Goal: Information Seeking & Learning: Find specific fact

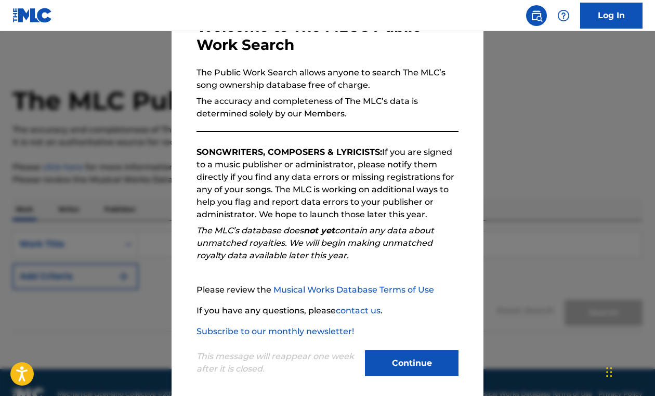
scroll to position [79, 0]
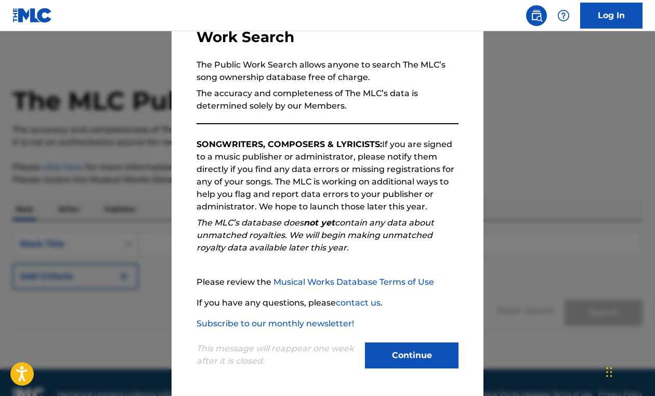
click at [393, 356] on button "Continue" at bounding box center [412, 355] width 94 height 26
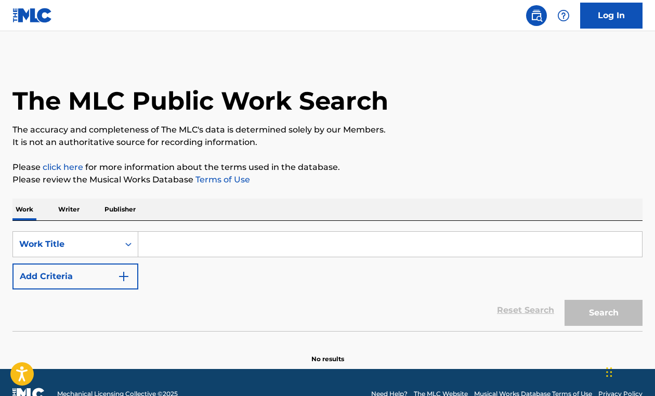
scroll to position [23, 0]
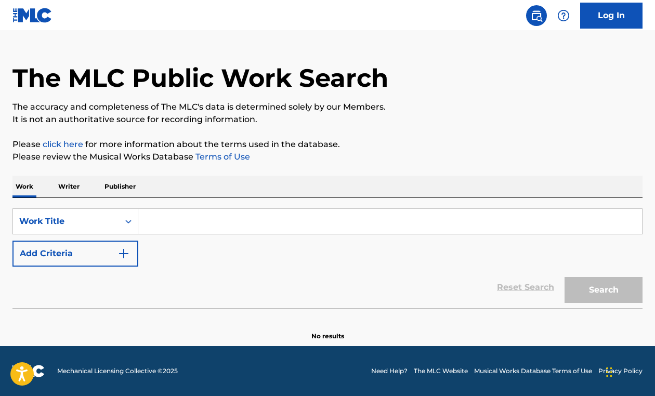
click at [184, 220] on input "Search Form" at bounding box center [389, 221] width 503 height 25
paste input "Hamari [PERSON_NAME]"
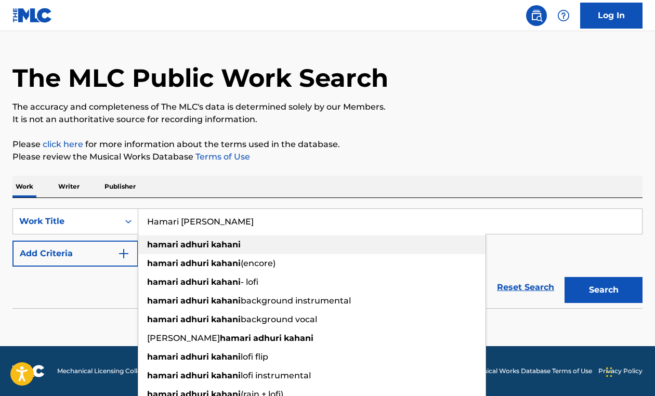
type input "Hamari [PERSON_NAME]"
click at [178, 241] on span "Search Form" at bounding box center [179, 244] width 2 height 10
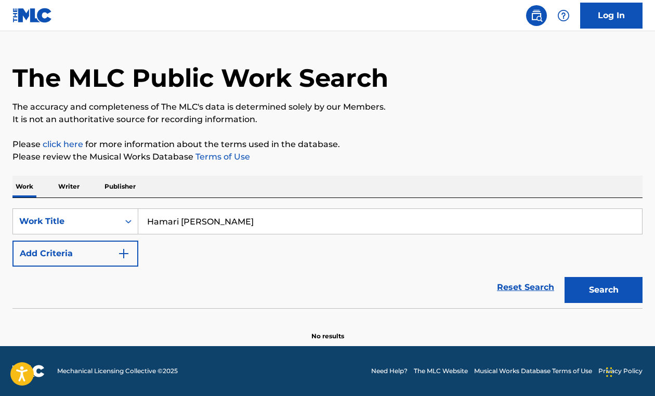
click at [102, 254] on button "Add Criteria" at bounding box center [75, 254] width 126 height 26
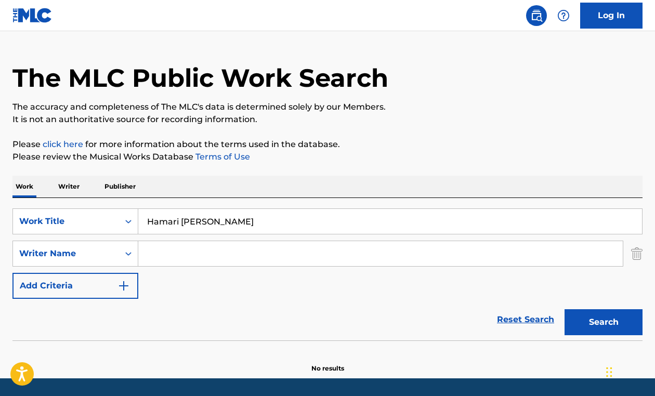
click at [165, 257] on input "Search Form" at bounding box center [380, 253] width 484 height 25
type input "[PERSON_NAME]"
click at [175, 274] on strong "singh" at bounding box center [181, 277] width 24 height 10
click at [608, 327] on button "Search" at bounding box center [603, 322] width 78 height 26
click at [605, 325] on button "Search" at bounding box center [603, 322] width 78 height 26
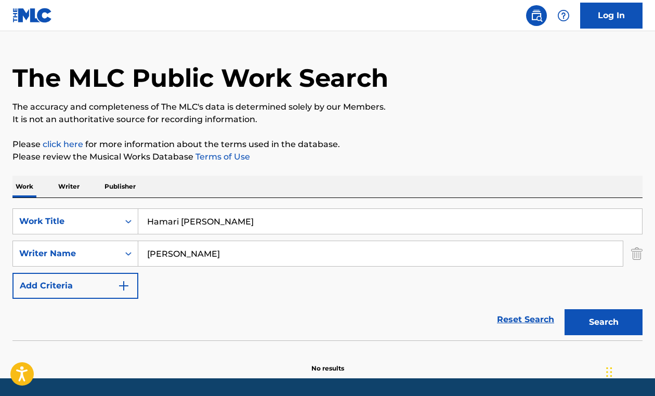
click at [177, 253] on input "[PERSON_NAME]" at bounding box center [380, 253] width 484 height 25
click at [643, 255] on div "The MLC Public Work Search The accuracy and completeness of The MLC's data is d…" at bounding box center [327, 203] width 655 height 339
click at [636, 254] on img "Search Form" at bounding box center [636, 254] width 11 height 26
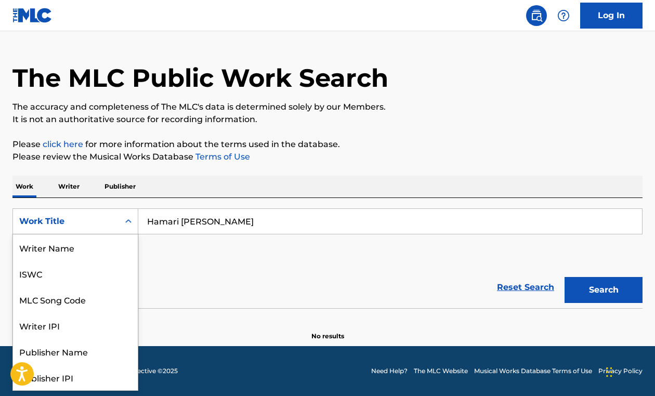
click at [119, 223] on div "Search Form" at bounding box center [128, 221] width 19 height 19
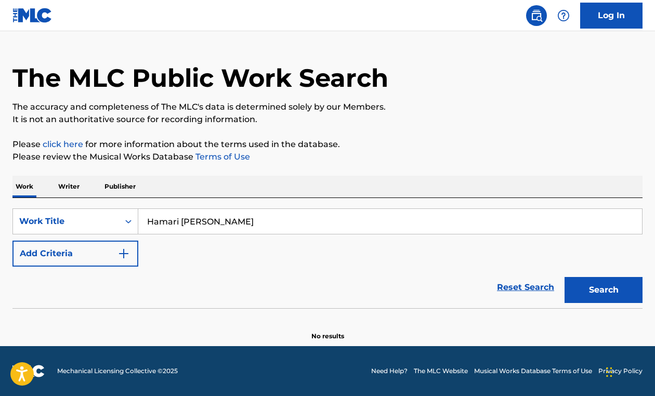
click at [197, 271] on div "Reset Search Search" at bounding box center [327, 288] width 630 height 42
click at [83, 250] on button "Add Criteria" at bounding box center [75, 254] width 126 height 26
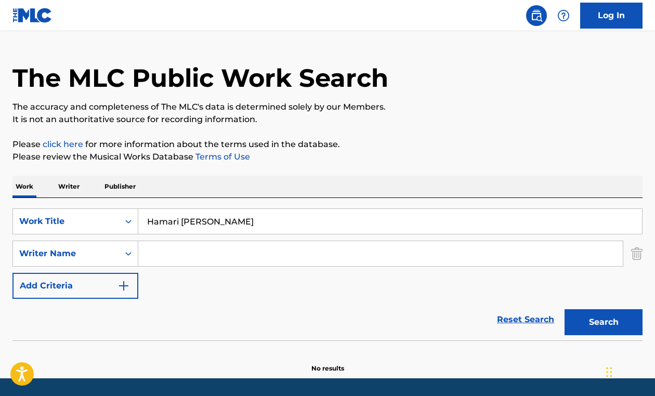
click at [212, 254] on input "Search Form" at bounding box center [380, 253] width 484 height 25
paste input "[PERSON_NAME]"
type input "[PERSON_NAME]"
click at [181, 224] on input "Hamari [PERSON_NAME]" at bounding box center [389, 221] width 503 height 25
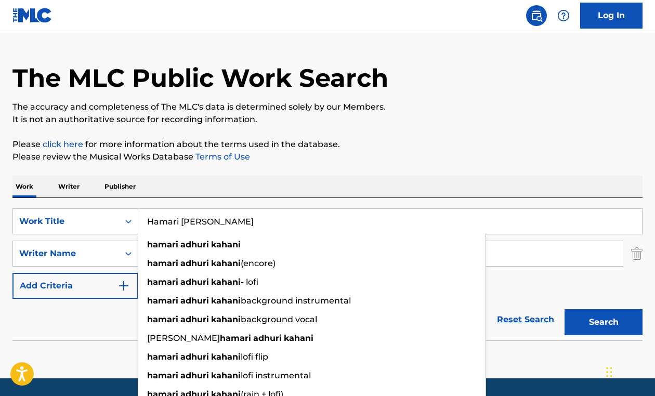
click at [181, 224] on input "Hamari [PERSON_NAME]" at bounding box center [389, 221] width 503 height 25
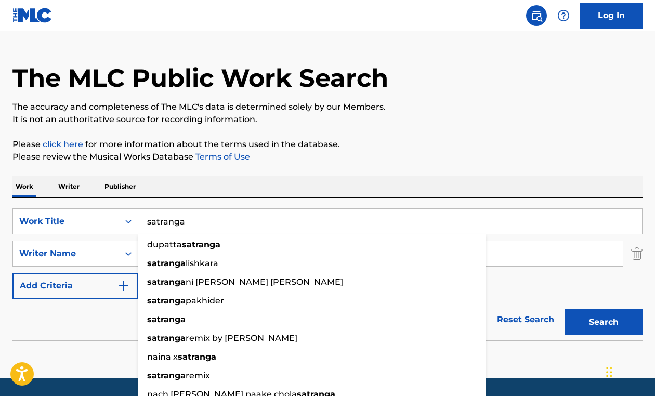
type input "satranga"
click at [238, 194] on div "Work Writer Publisher" at bounding box center [327, 187] width 630 height 22
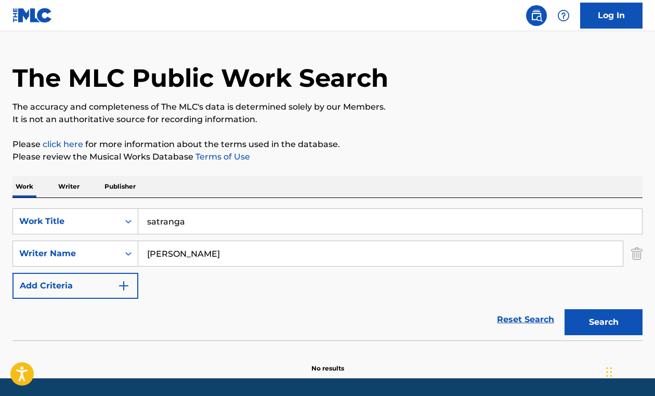
click at [590, 316] on button "Search" at bounding box center [603, 322] width 78 height 26
click at [592, 320] on button "Search" at bounding box center [603, 322] width 78 height 26
click at [194, 218] on input "satranga" at bounding box center [389, 221] width 503 height 25
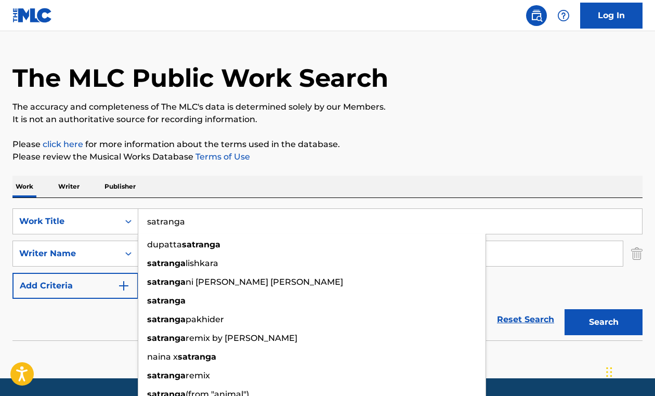
click at [194, 218] on input "satranga" at bounding box center [389, 221] width 503 height 25
click at [173, 180] on div "Work Writer Publisher" at bounding box center [327, 187] width 630 height 22
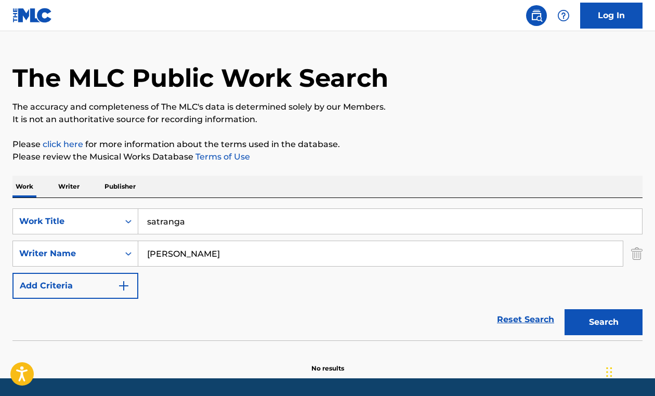
click at [188, 252] on input "[PERSON_NAME]" at bounding box center [380, 253] width 484 height 25
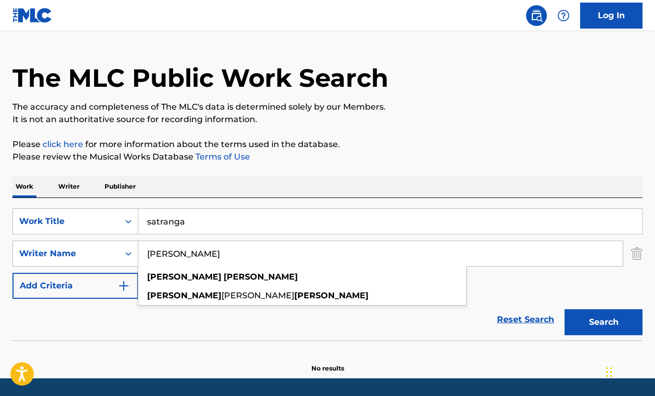
type input "[PERSON_NAME]"
click at [177, 222] on input "satranga" at bounding box center [389, 221] width 503 height 25
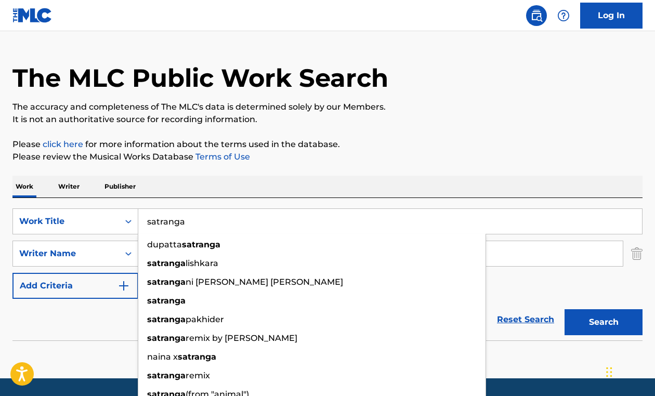
click at [177, 222] on input "satranga" at bounding box center [389, 221] width 503 height 25
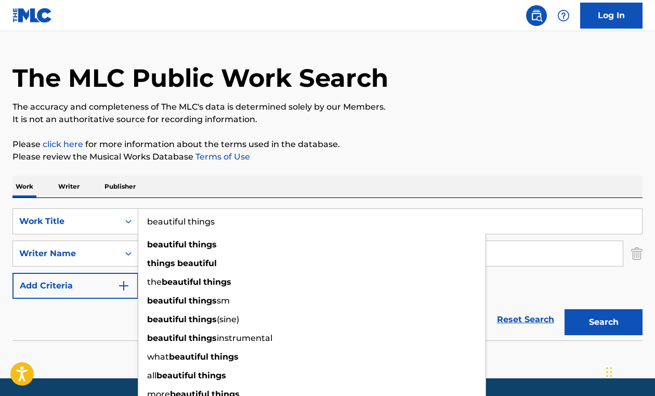
type input "beautiful things"
click at [564, 309] on button "Search" at bounding box center [603, 322] width 78 height 26
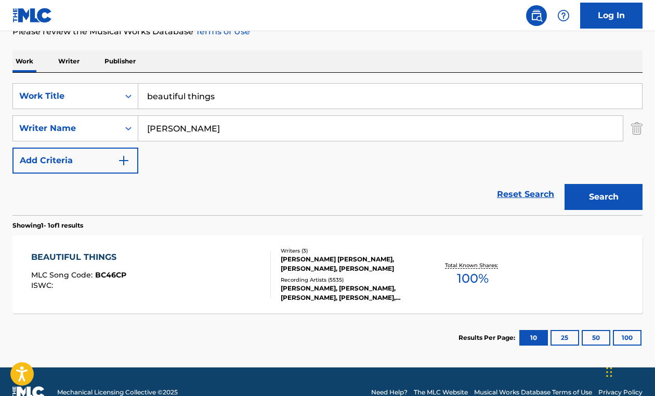
scroll to position [169, 0]
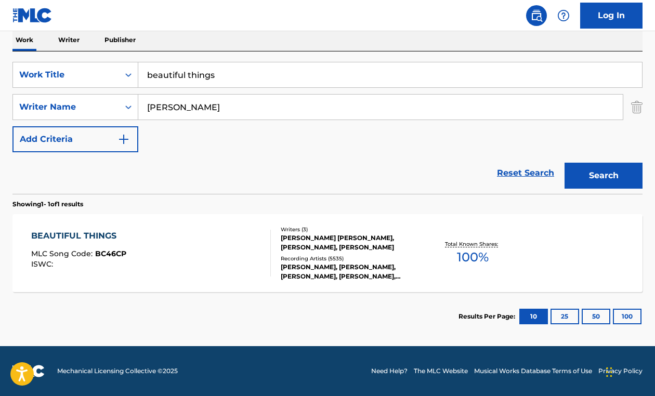
click at [190, 245] on div "BEAUTIFUL THINGS MLC Song Code : BC46CP ISWC :" at bounding box center [150, 253] width 239 height 47
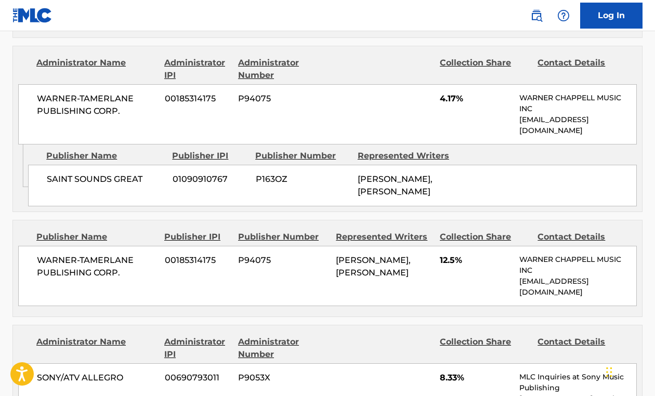
scroll to position [674, 0]
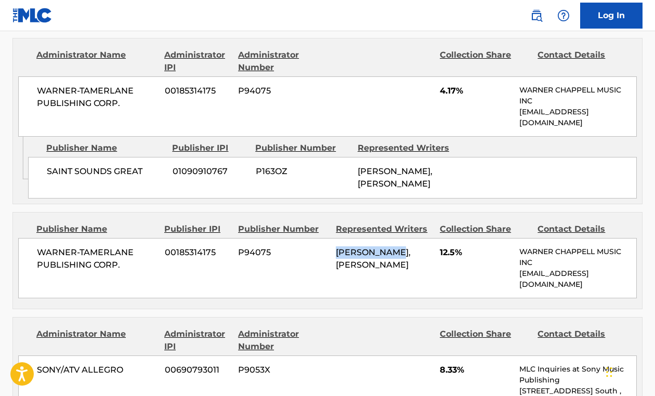
drag, startPoint x: 336, startPoint y: 248, endPoint x: 407, endPoint y: 250, distance: 71.2
click at [407, 250] on span "[PERSON_NAME], [PERSON_NAME]" at bounding box center [373, 258] width 75 height 22
drag, startPoint x: 37, startPoint y: 249, endPoint x: 125, endPoint y: 263, distance: 88.4
click at [125, 263] on span "WARNER-TAMERLANE PUBLISHING CORP." at bounding box center [97, 258] width 120 height 25
drag, startPoint x: 522, startPoint y: 250, endPoint x: 600, endPoint y: 251, distance: 77.9
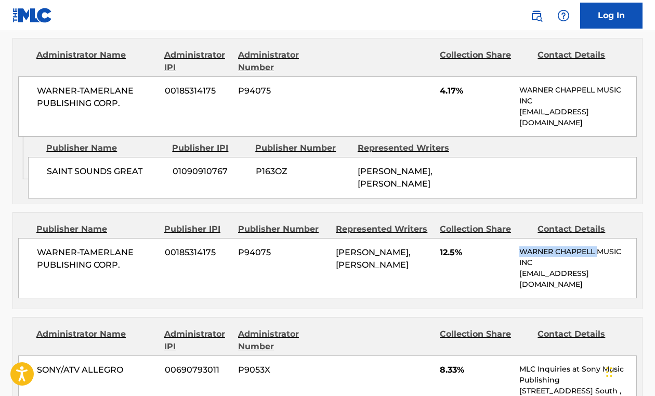
click at [600, 251] on p "WARNER CHAPPELL MUSIC INC" at bounding box center [577, 257] width 117 height 22
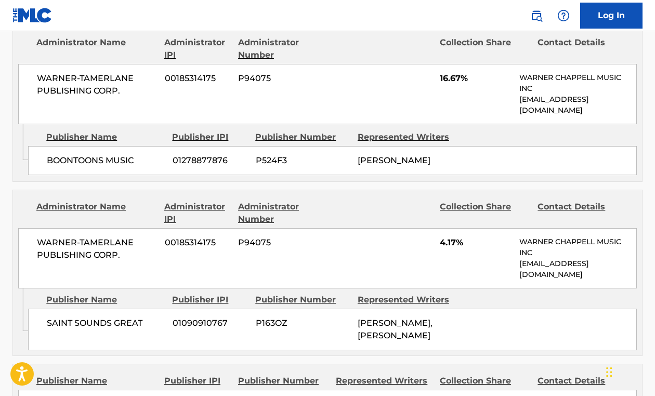
scroll to position [505, 0]
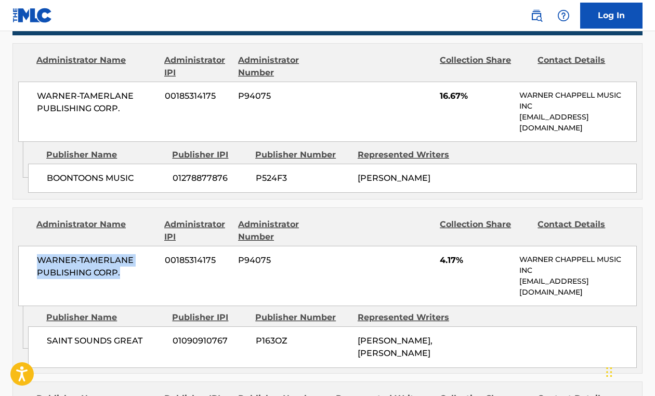
drag, startPoint x: 35, startPoint y: 261, endPoint x: 145, endPoint y: 277, distance: 110.7
click at [145, 277] on div "WARNER-[PERSON_NAME] PUBLISHING CORP. 00185314175 P94075 4.17% [PERSON_NAME] MU…" at bounding box center [327, 276] width 618 height 60
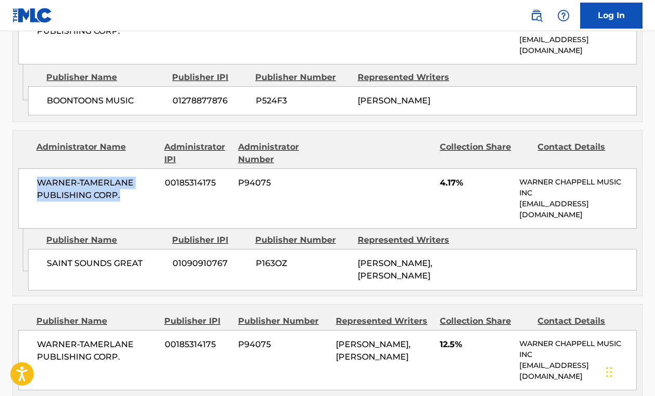
scroll to position [595, 0]
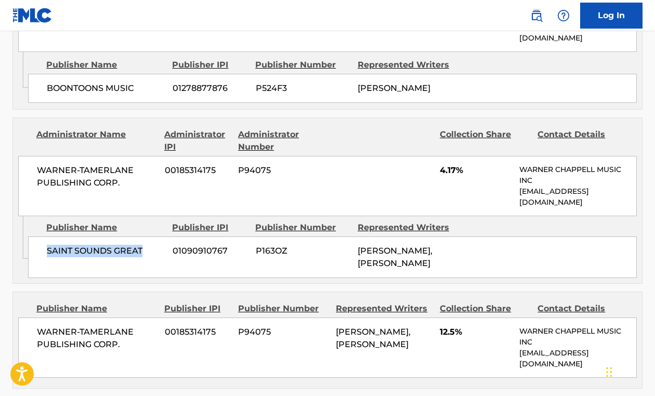
drag, startPoint x: 47, startPoint y: 249, endPoint x: 143, endPoint y: 252, distance: 96.2
click at [143, 252] on span "SAINT SOUNDS GREAT" at bounding box center [106, 251] width 118 height 12
drag, startPoint x: 367, startPoint y: 249, endPoint x: 440, endPoint y: 249, distance: 72.7
click at [440, 249] on div "[PERSON_NAME], [PERSON_NAME]" at bounding box center [404, 257] width 94 height 25
drag, startPoint x: 46, startPoint y: 247, endPoint x: 178, endPoint y: 249, distance: 132.5
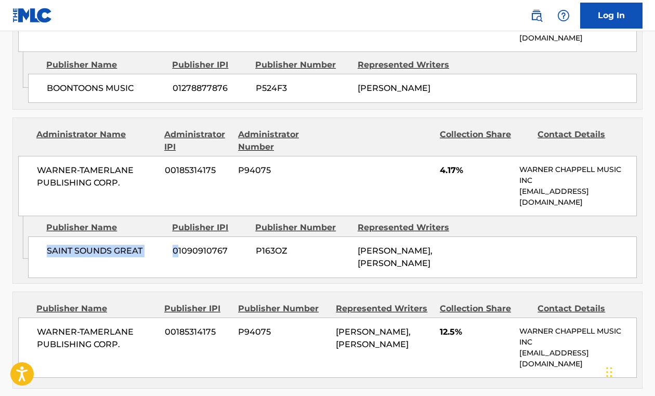
click at [178, 249] on div "SAINT SOUNDS GREAT 01090910767 P163OZ [PERSON_NAME], [PERSON_NAME]" at bounding box center [332, 257] width 608 height 42
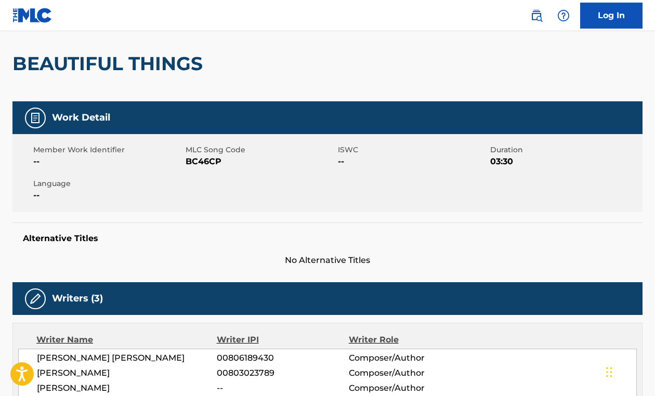
scroll to position [0, 0]
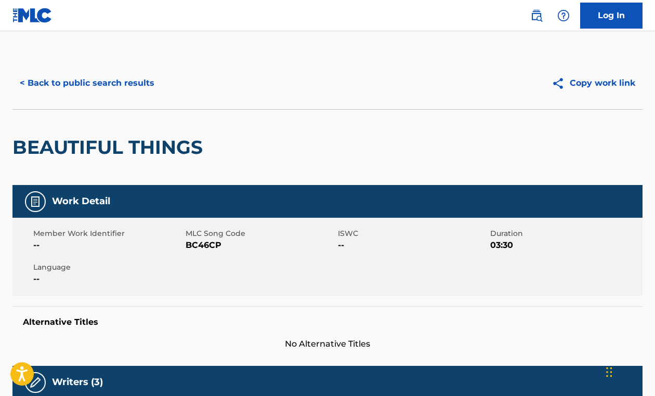
click at [109, 82] on button "< Back to public search results" at bounding box center [86, 83] width 149 height 26
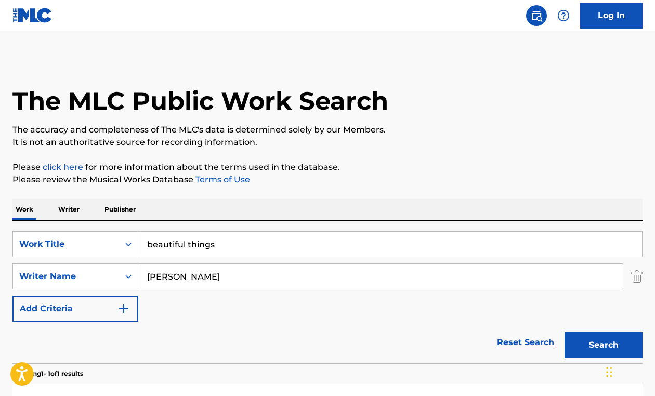
scroll to position [110, 0]
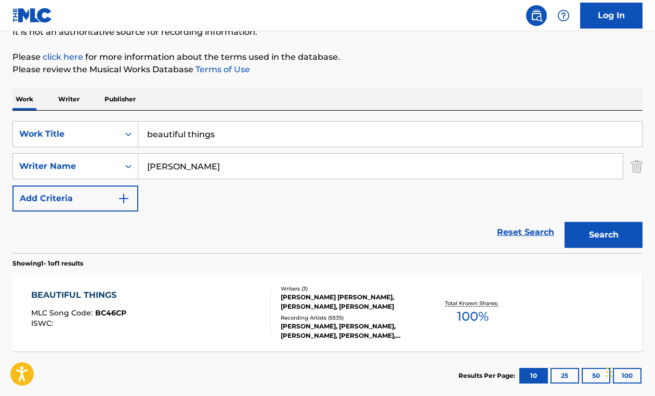
click at [246, 134] on input "beautiful things" at bounding box center [389, 134] width 503 height 25
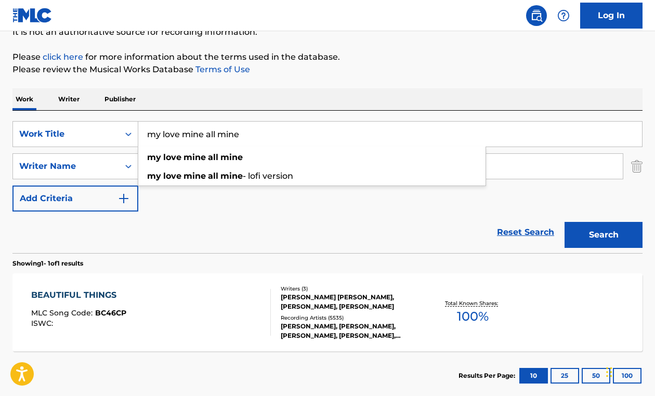
type input "my love mine all mine"
click at [243, 244] on div "Reset Search Search" at bounding box center [327, 232] width 630 height 42
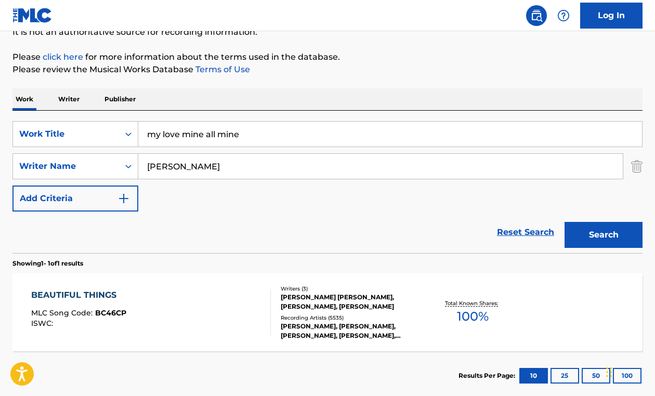
click at [227, 166] on input "[PERSON_NAME]" at bounding box center [380, 166] width 484 height 25
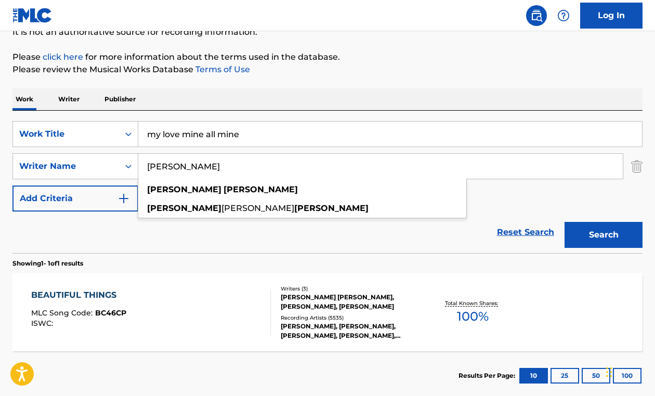
click at [227, 166] on input "[PERSON_NAME]" at bounding box center [380, 166] width 484 height 25
paste input "[PERSON_NAME]"
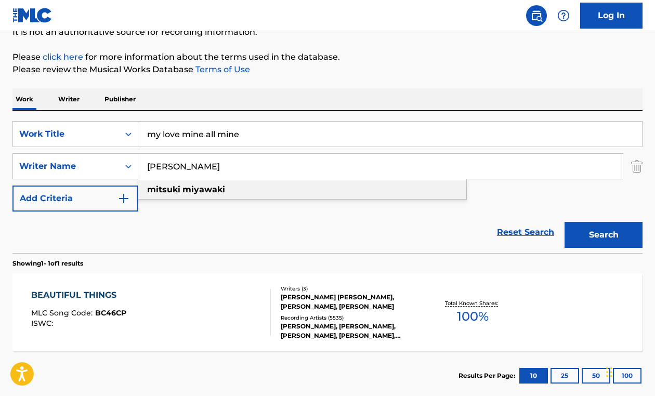
type input "[PERSON_NAME]"
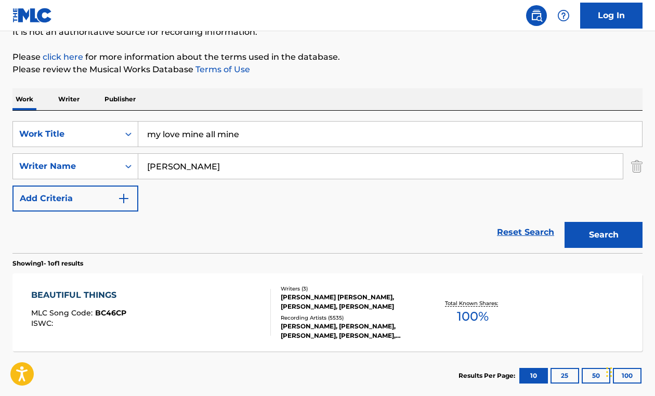
click at [260, 235] on div "Reset Search Search" at bounding box center [327, 232] width 630 height 42
click at [608, 235] on button "Search" at bounding box center [603, 235] width 78 height 26
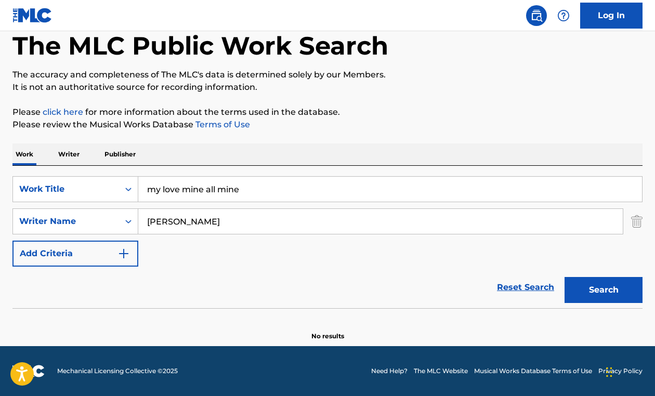
scroll to position [55, 0]
click at [590, 289] on button "Search" at bounding box center [603, 290] width 78 height 26
click at [209, 227] on input "[PERSON_NAME]" at bounding box center [380, 221] width 484 height 25
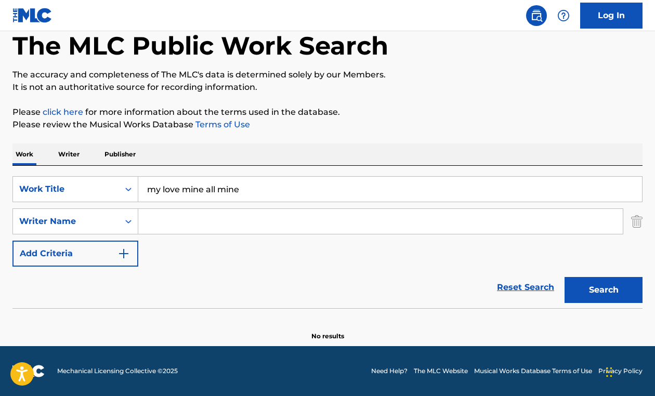
click at [64, 152] on p "Writer" at bounding box center [69, 154] width 28 height 22
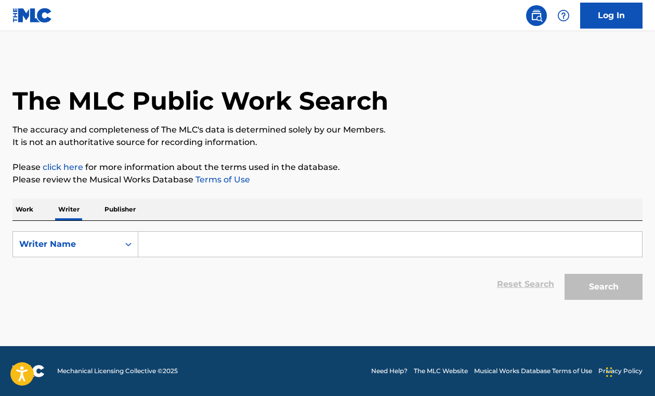
click at [172, 239] on input "Search Form" at bounding box center [389, 244] width 503 height 25
paste input "[PERSON_NAME]"
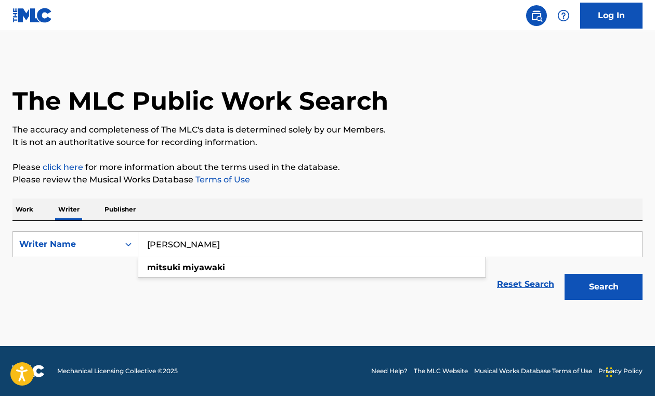
click at [564, 274] on button "Search" at bounding box center [603, 287] width 78 height 26
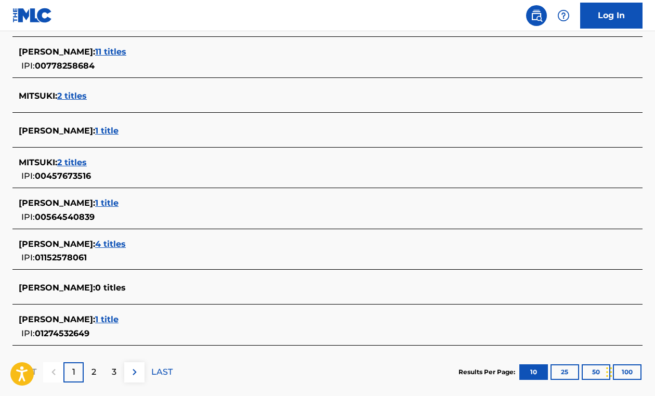
scroll to position [370, 0]
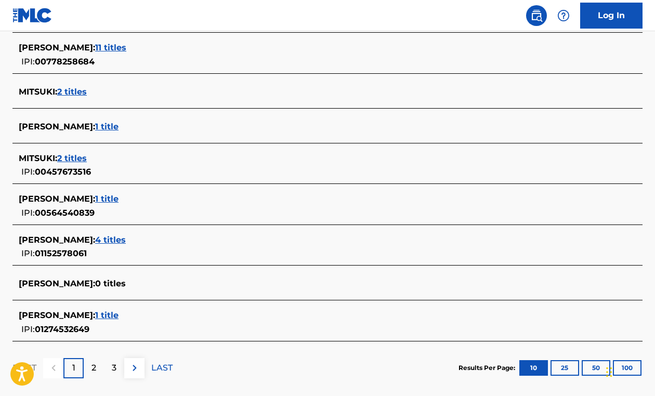
click at [93, 368] on p "2" at bounding box center [93, 368] width 5 height 12
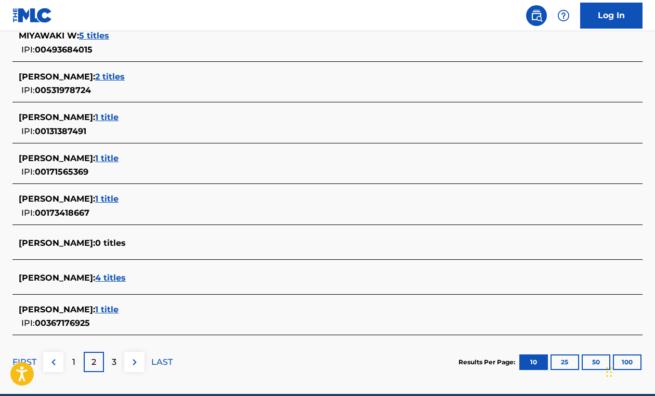
scroll to position [388, 0]
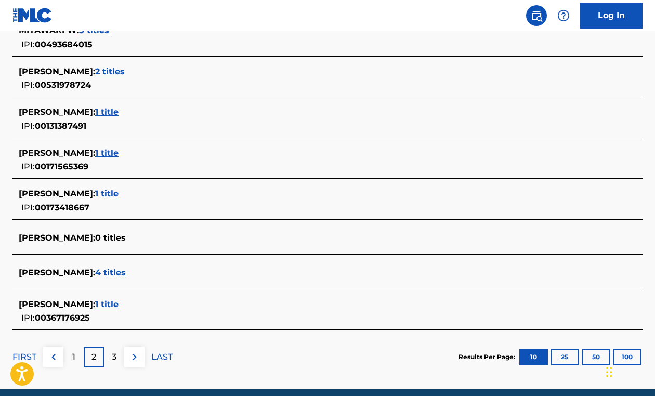
click at [117, 355] on div "3" at bounding box center [114, 357] width 20 height 20
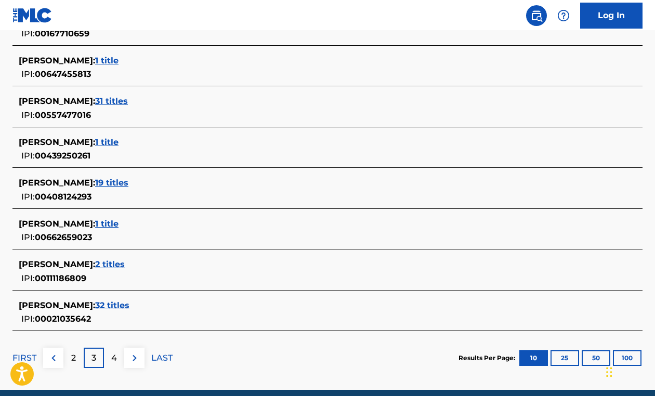
scroll to position [408, 0]
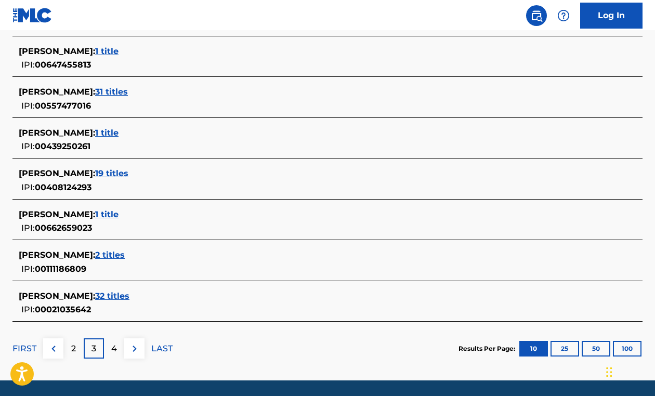
click at [57, 350] on img at bounding box center [53, 348] width 12 height 12
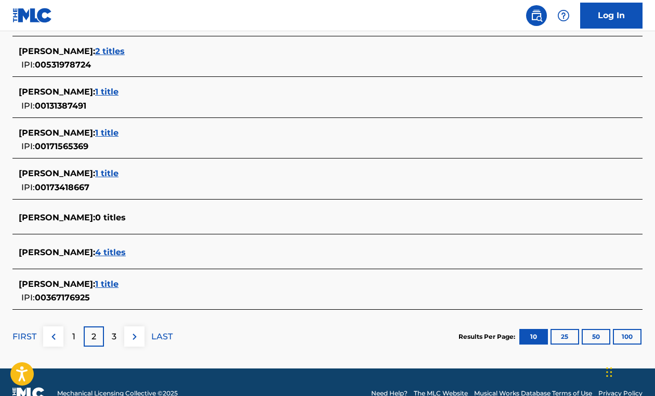
click at [54, 341] on img at bounding box center [53, 336] width 12 height 12
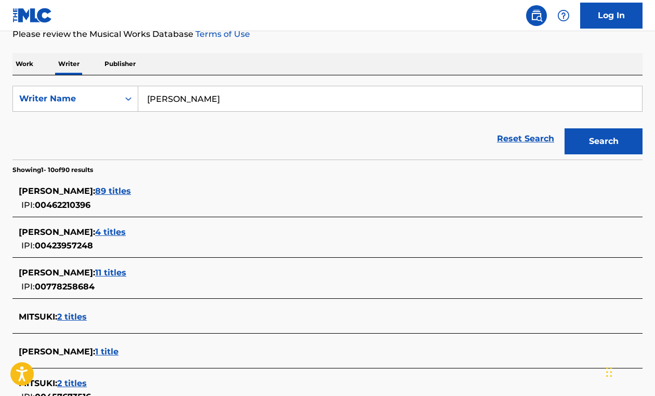
scroll to position [124, 0]
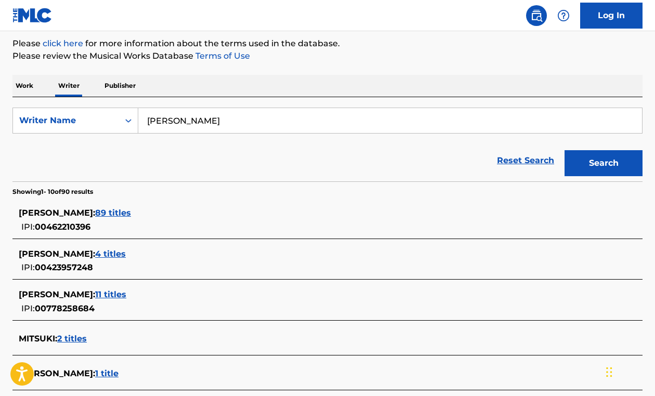
click at [182, 124] on input "[PERSON_NAME]" at bounding box center [389, 120] width 503 height 25
paste input "Search Form"
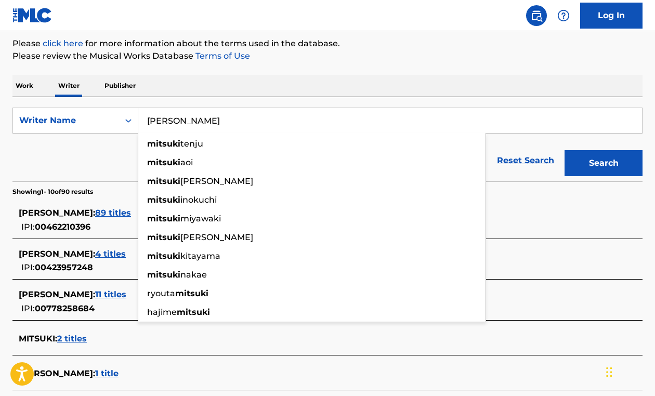
click at [564, 150] on button "Search" at bounding box center [603, 163] width 78 height 26
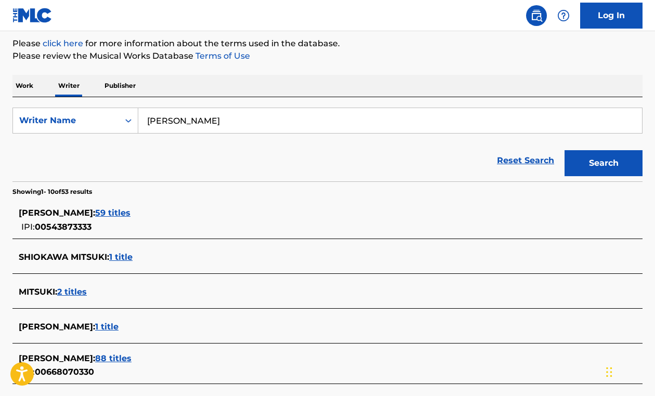
click at [162, 122] on input "[PERSON_NAME]" at bounding box center [389, 120] width 503 height 25
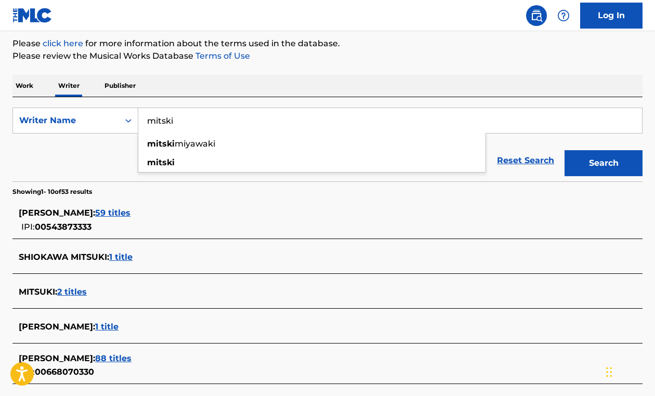
type input "mitski"
click at [564, 150] on button "Search" at bounding box center [603, 163] width 78 height 26
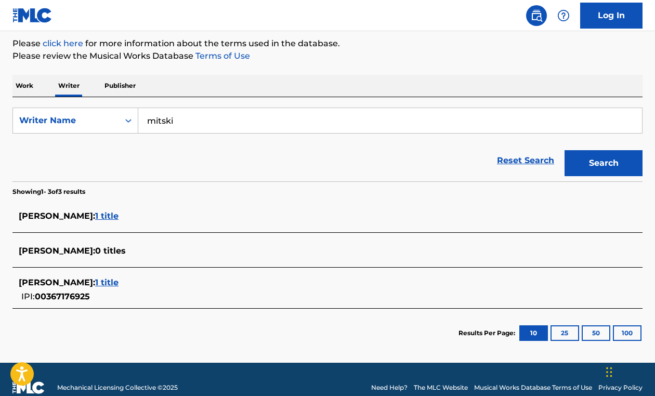
click at [118, 282] on span "1 title" at bounding box center [106, 282] width 23 height 10
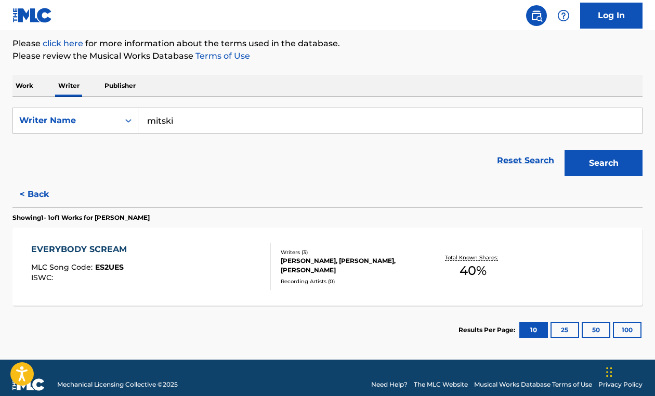
click at [224, 267] on div "EVERYBODY SCREAM MLC Song Code : ES2UES ISWC :" at bounding box center [150, 266] width 239 height 47
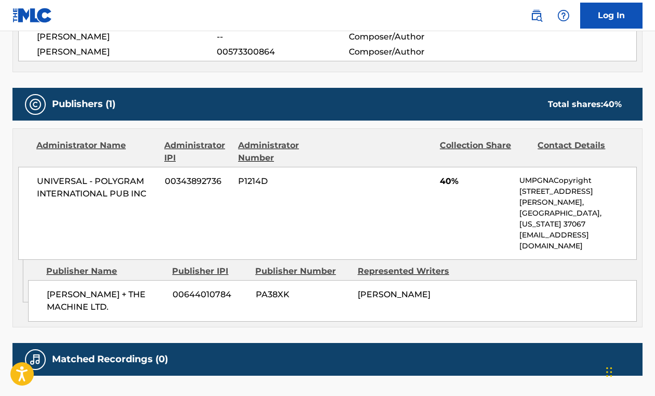
scroll to position [428, 0]
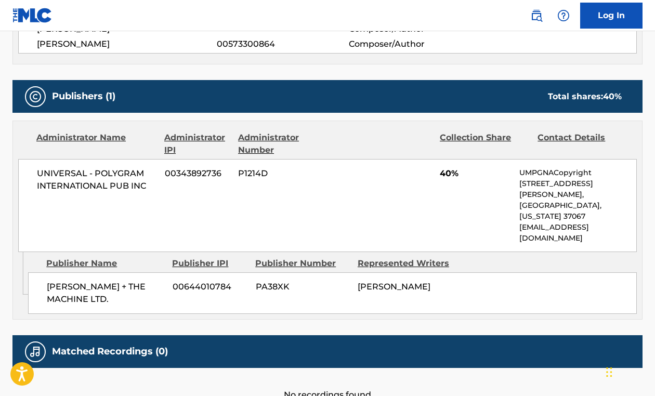
drag, startPoint x: 359, startPoint y: 266, endPoint x: 449, endPoint y: 263, distance: 89.9
click at [449, 281] on div "[PERSON_NAME]" at bounding box center [404, 287] width 94 height 12
click at [115, 191] on span "UNIVERSAL - POLYGRAM INTERNATIONAL PUB INC" at bounding box center [97, 179] width 120 height 25
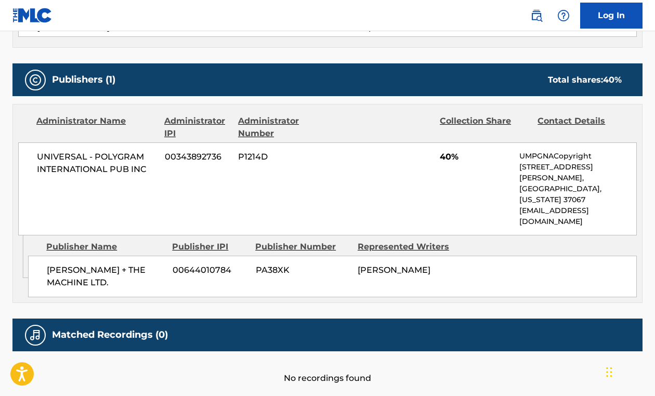
scroll to position [444, 0]
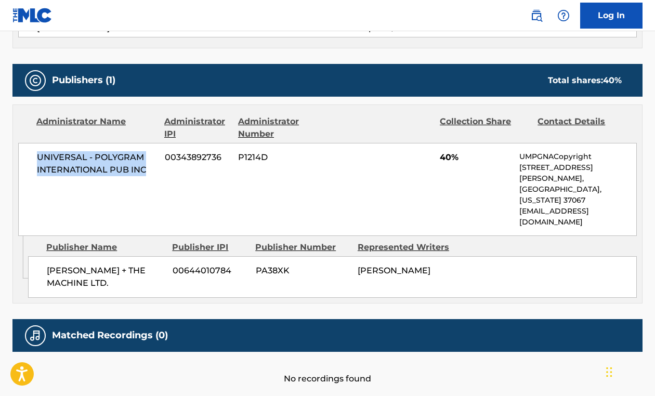
drag, startPoint x: 34, startPoint y: 157, endPoint x: 151, endPoint y: 181, distance: 118.8
click at [151, 181] on div "UNIVERSAL - POLYGRAM INTERNATIONAL PUB INC 00343892736 P1214D 40% UMPGNACopyrig…" at bounding box center [327, 189] width 618 height 93
drag, startPoint x: 358, startPoint y: 244, endPoint x: 452, endPoint y: 245, distance: 94.6
click at [452, 256] on div "[PERSON_NAME] + THE MACHINE LTD. 00644010784 PA38XK [PERSON_NAME]" at bounding box center [332, 277] width 608 height 42
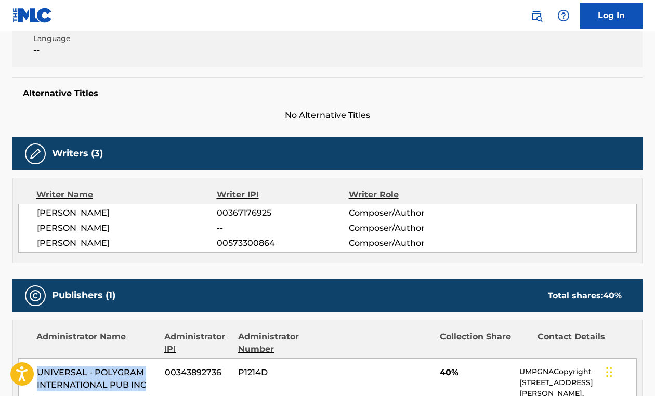
scroll to position [0, 0]
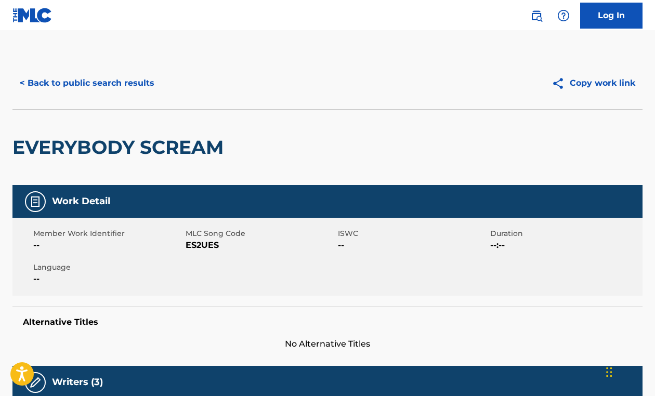
click at [79, 85] on button "< Back to public search results" at bounding box center [86, 83] width 149 height 26
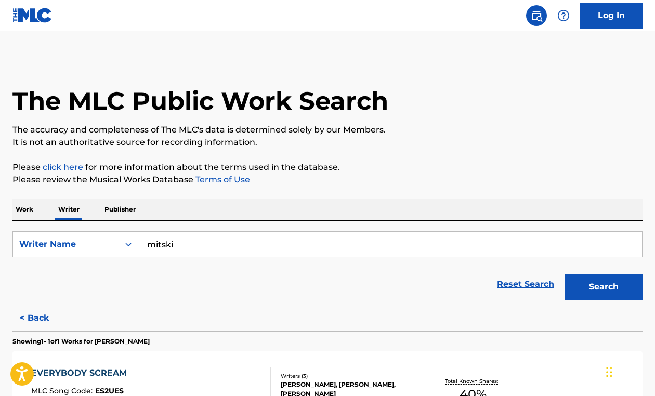
click at [21, 206] on p "Work" at bounding box center [24, 209] width 24 height 22
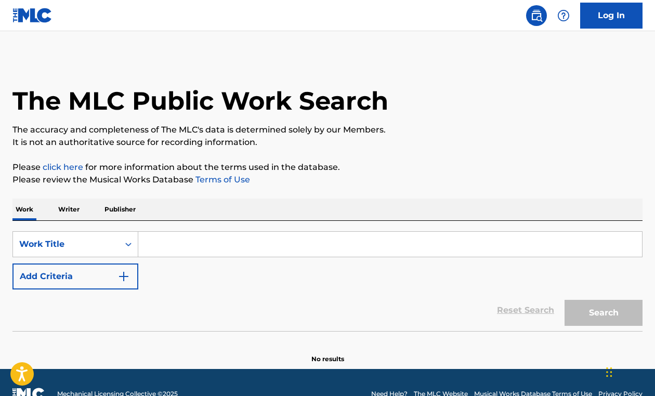
click at [168, 238] on input "Search Form" at bounding box center [389, 244] width 503 height 25
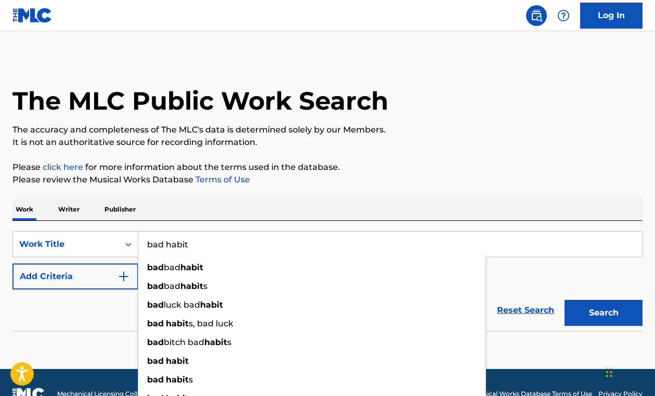
type input "bad habit"
click at [94, 275] on button "Add Criteria" at bounding box center [75, 276] width 126 height 26
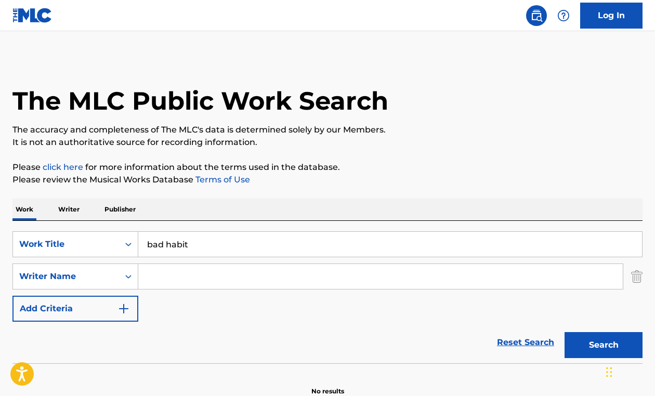
click at [187, 276] on input "Search Form" at bounding box center [380, 276] width 484 height 25
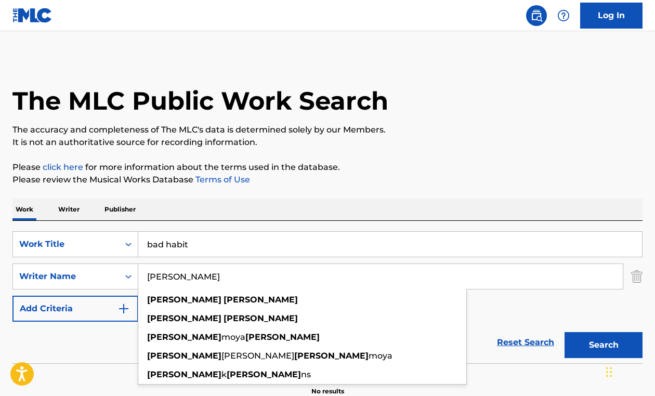
type input "[PERSON_NAME]"
click at [564, 332] on button "Search" at bounding box center [603, 345] width 78 height 26
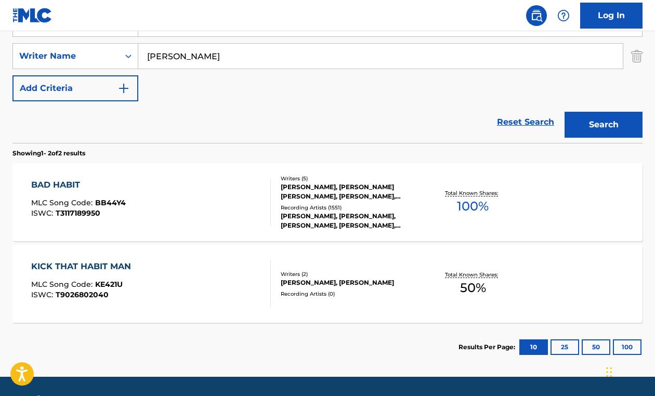
scroll to position [235, 0]
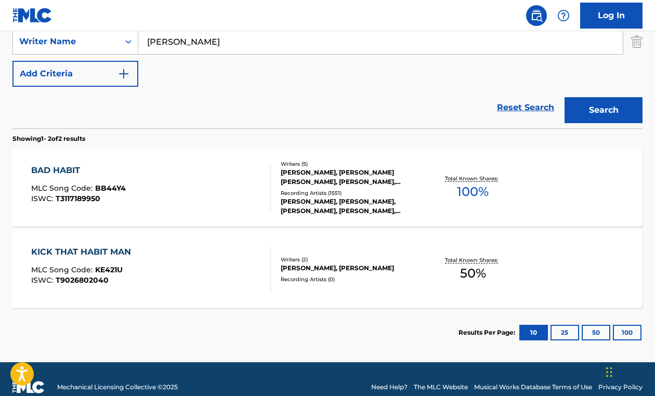
click at [206, 177] on div "BAD HABIT MLC Song Code : BB44Y4 ISWC : T3117189950" at bounding box center [150, 187] width 239 height 47
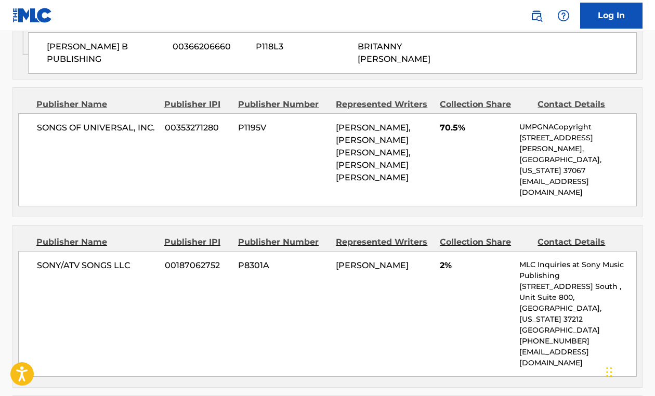
scroll to position [923, 0]
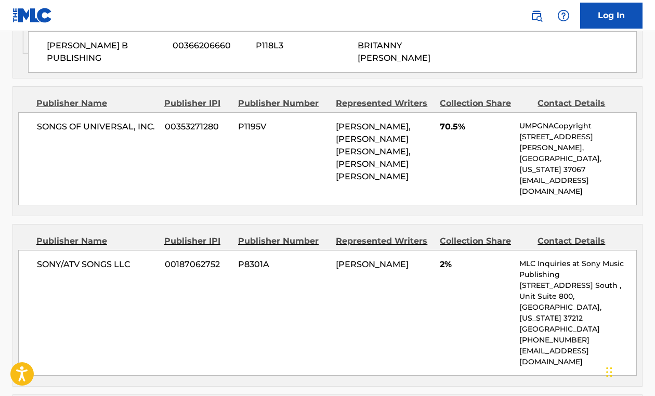
click at [409, 124] on span "[PERSON_NAME], [PERSON_NAME] [PERSON_NAME], [PERSON_NAME] [PERSON_NAME]" at bounding box center [373, 152] width 75 height 60
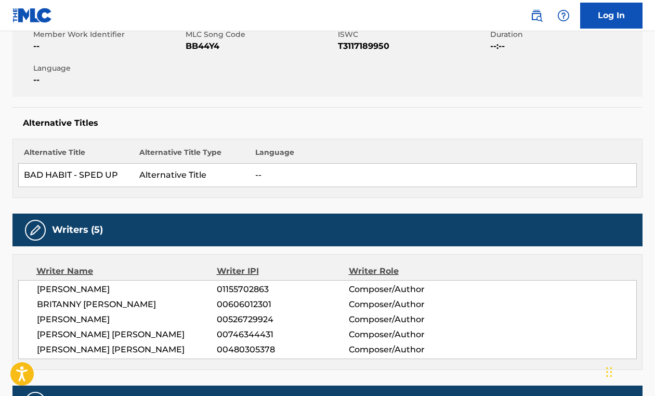
scroll to position [0, 0]
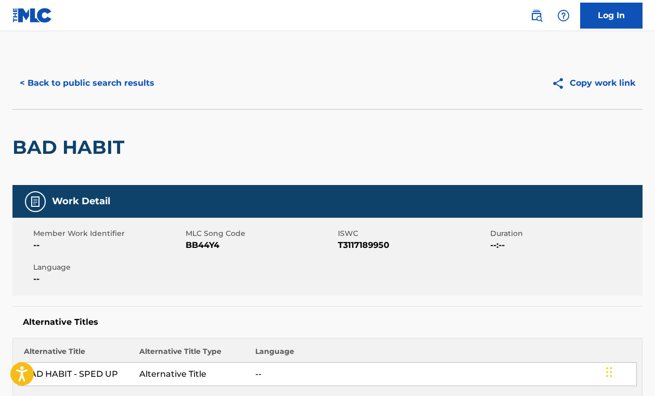
click at [62, 83] on button "< Back to public search results" at bounding box center [86, 83] width 149 height 26
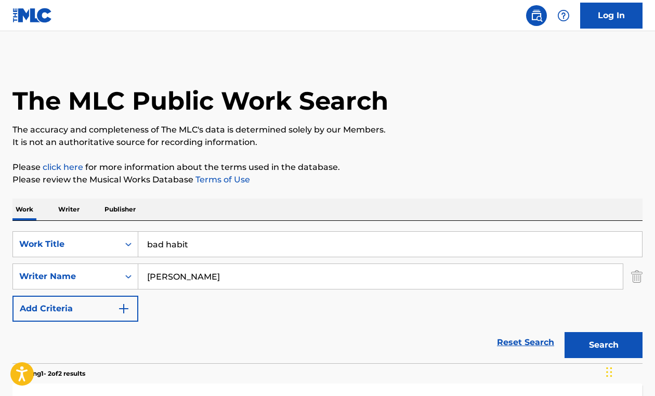
scroll to position [192, 0]
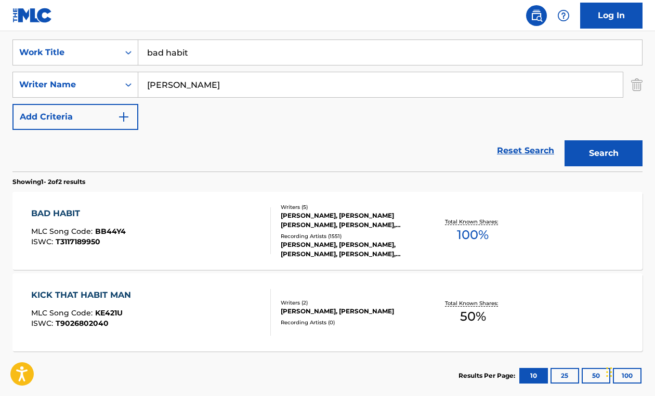
click at [190, 52] on input "bad habit" at bounding box center [389, 52] width 503 height 25
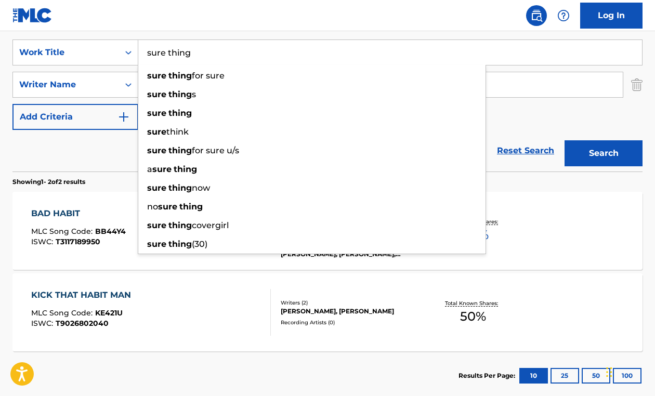
type input "sure thing"
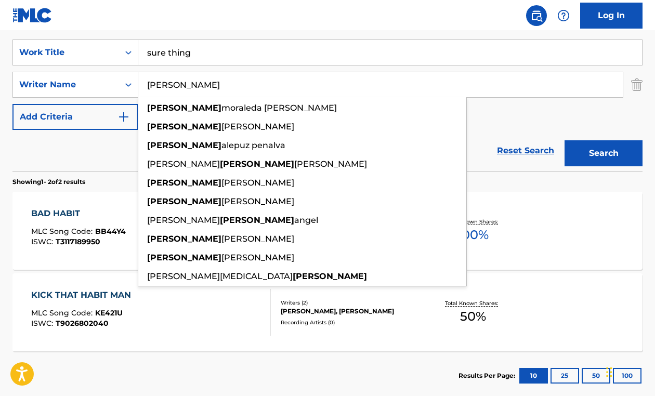
type input "[PERSON_NAME]"
click at [564, 140] on button "Search" at bounding box center [603, 153] width 78 height 26
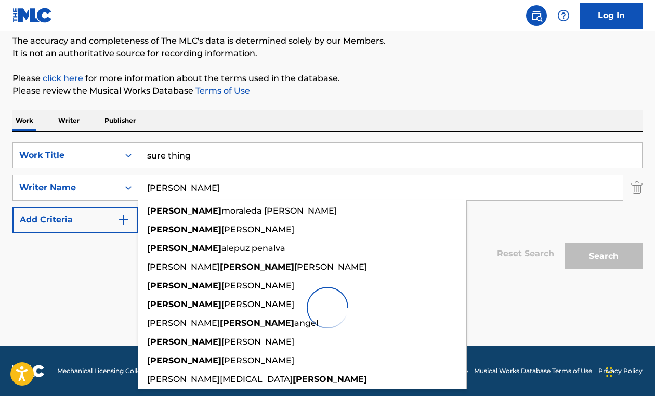
scroll to position [89, 0]
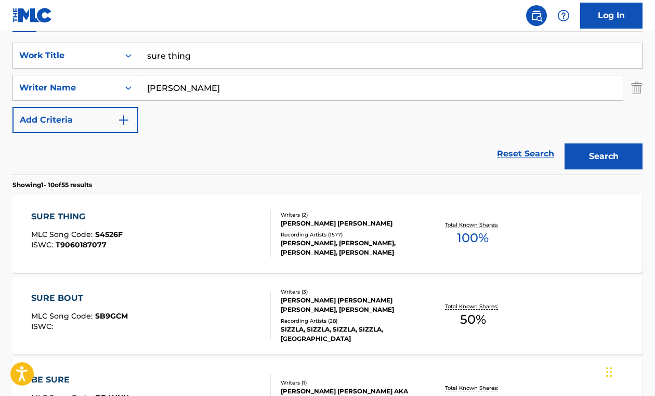
scroll to position [199, 0]
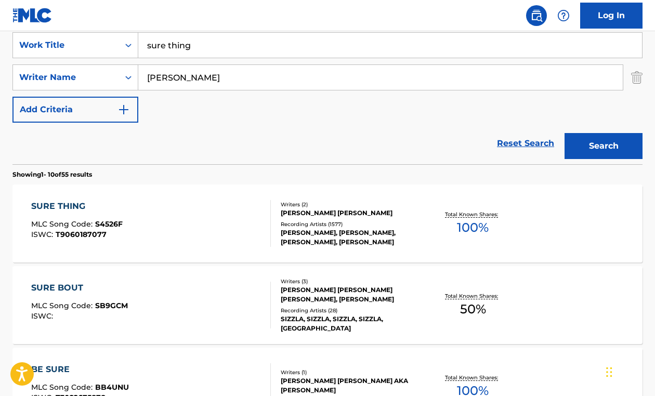
click at [186, 216] on div "SURE THING MLC Song Code : S4526F ISWC : T9060187077" at bounding box center [150, 223] width 239 height 47
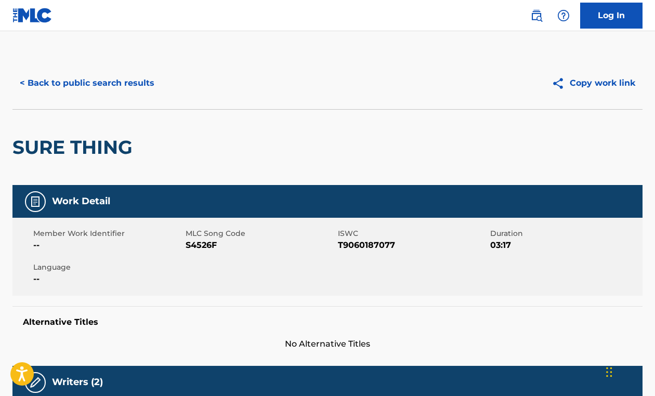
click at [96, 83] on button "< Back to public search results" at bounding box center [86, 83] width 149 height 26
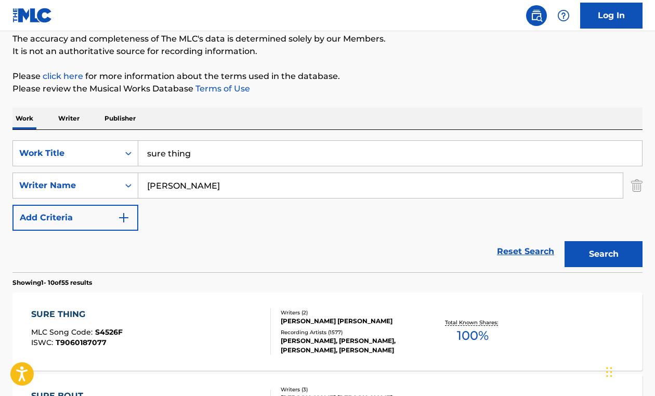
scroll to position [79, 0]
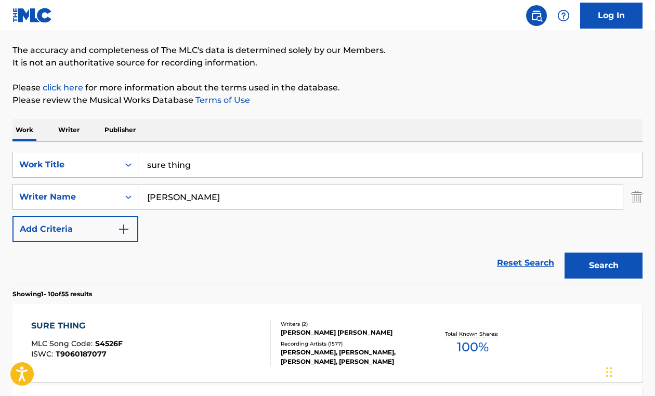
click at [65, 131] on p "Writer" at bounding box center [69, 130] width 28 height 22
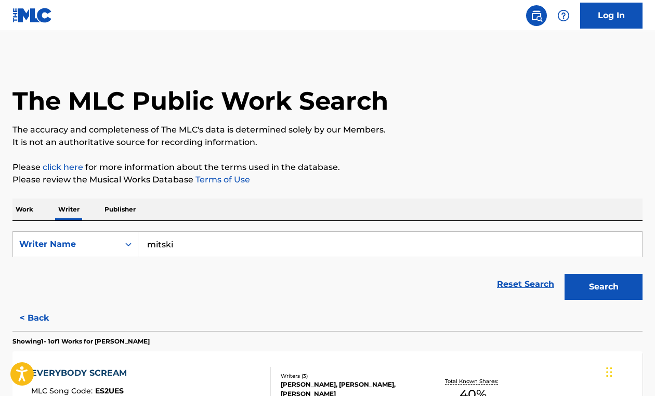
click at [179, 236] on input "mitski" at bounding box center [389, 244] width 503 height 25
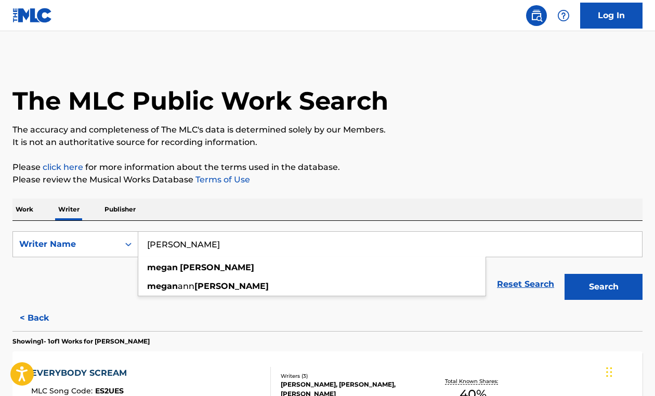
type input "[PERSON_NAME]"
click at [564, 274] on button "Search" at bounding box center [603, 287] width 78 height 26
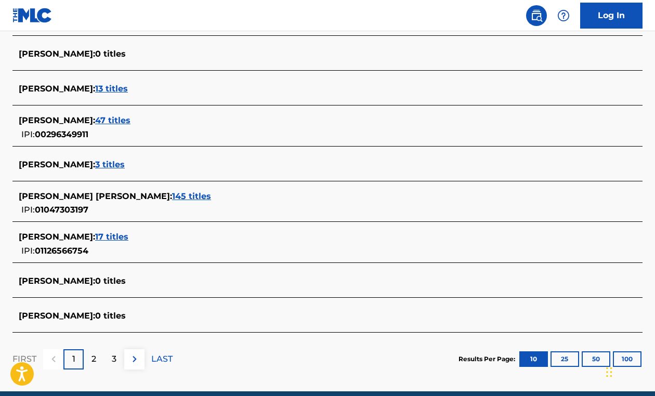
scroll to position [378, 0]
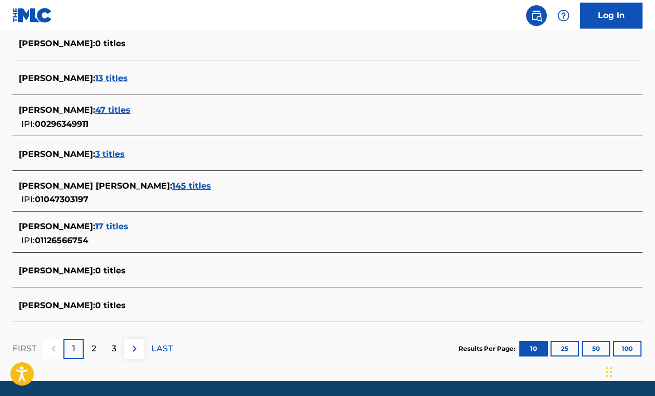
click at [202, 196] on div "[PERSON_NAME] [PERSON_NAME] : 145 titles IPI: 01047303197" at bounding box center [314, 193] width 590 height 26
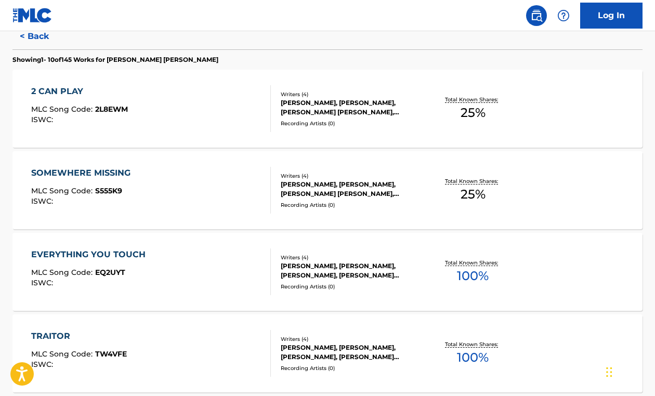
scroll to position [273, 0]
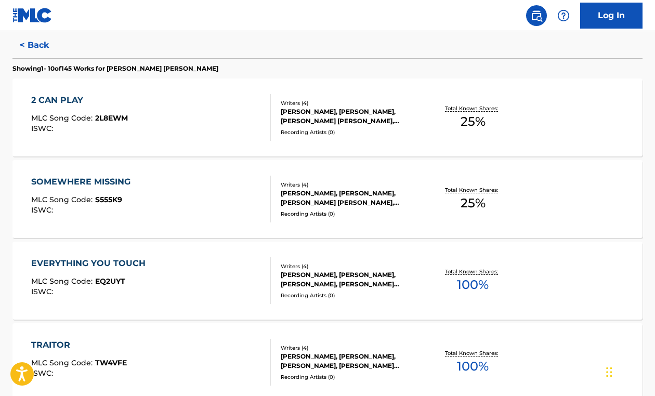
click at [187, 130] on div "2 CAN PLAY MLC Song Code : 2L8EWM ISWC :" at bounding box center [150, 117] width 239 height 47
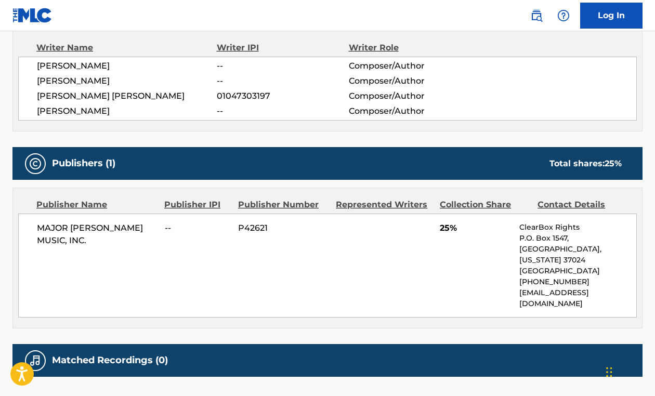
scroll to position [375, 0]
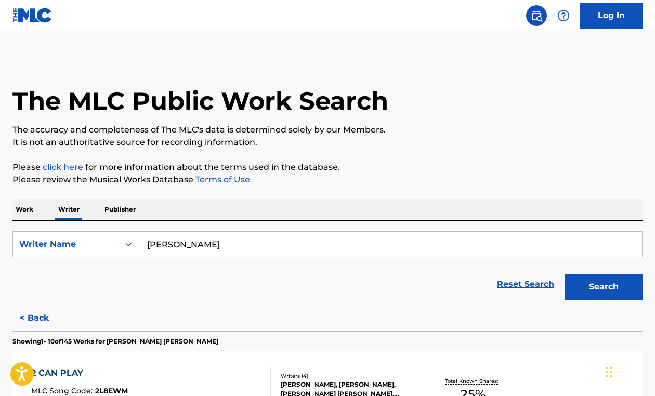
click at [24, 207] on p "Work" at bounding box center [24, 209] width 24 height 22
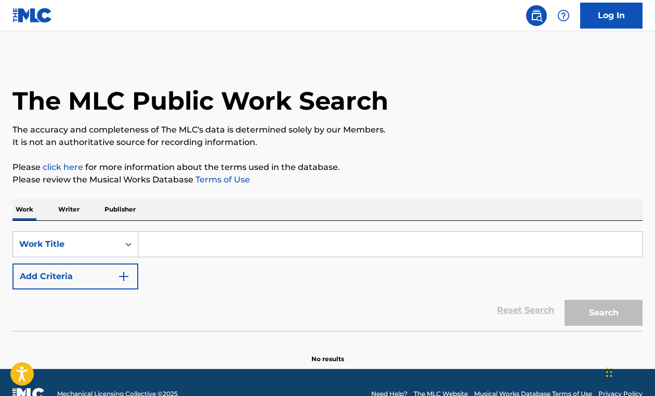
click at [184, 241] on input "Search Form" at bounding box center [389, 244] width 503 height 25
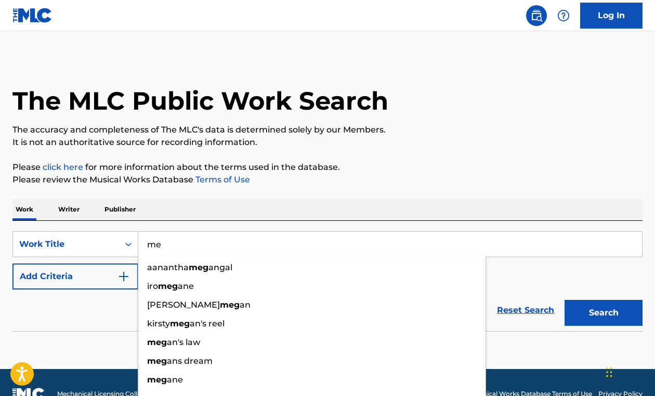
type input "m"
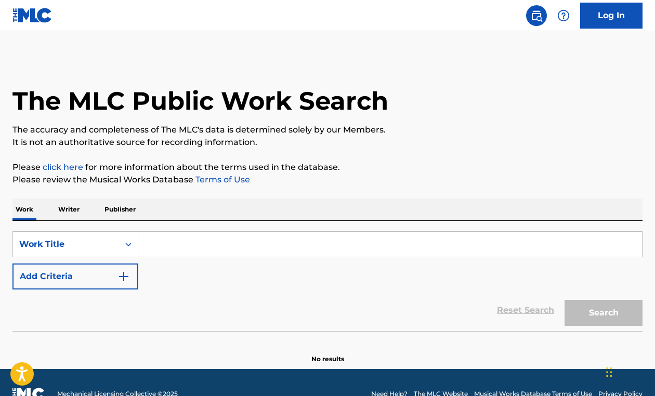
type input "m"
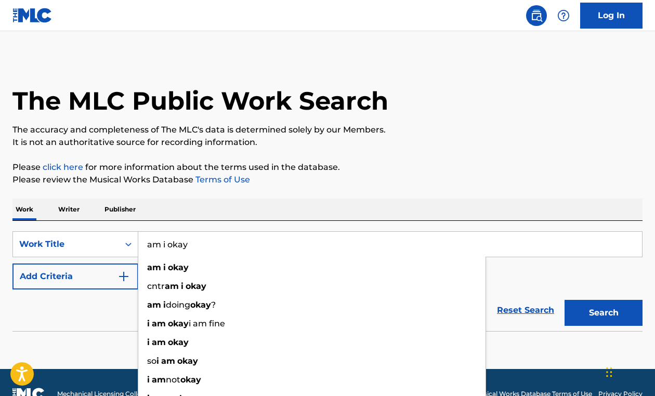
type input "am i okay"
click at [75, 274] on button "Add Criteria" at bounding box center [75, 276] width 126 height 26
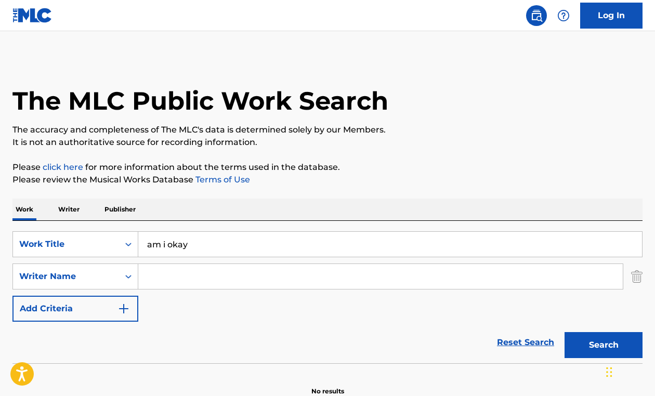
click at [165, 274] on input "Search Form" at bounding box center [380, 276] width 484 height 25
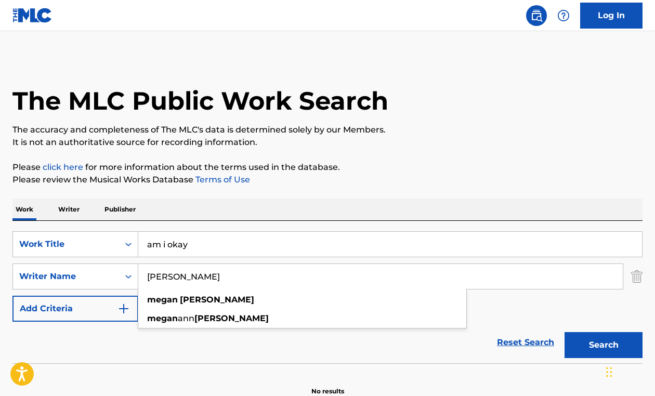
type input "[PERSON_NAME]"
click at [564, 332] on button "Search" at bounding box center [603, 345] width 78 height 26
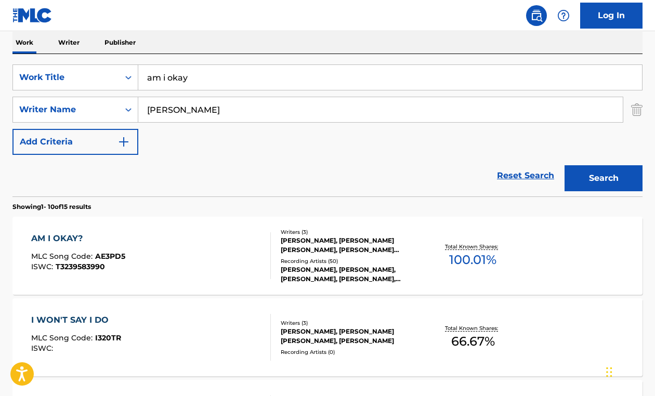
scroll to position [182, 0]
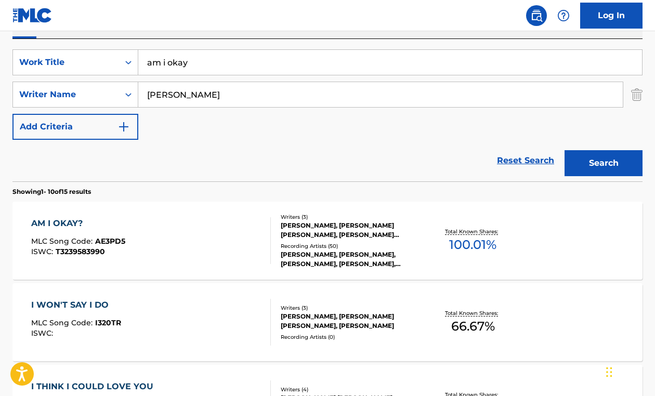
click at [142, 228] on div "AM I OKAY? MLC Song Code : AE3PD5 ISWC : T3239583990" at bounding box center [150, 240] width 239 height 47
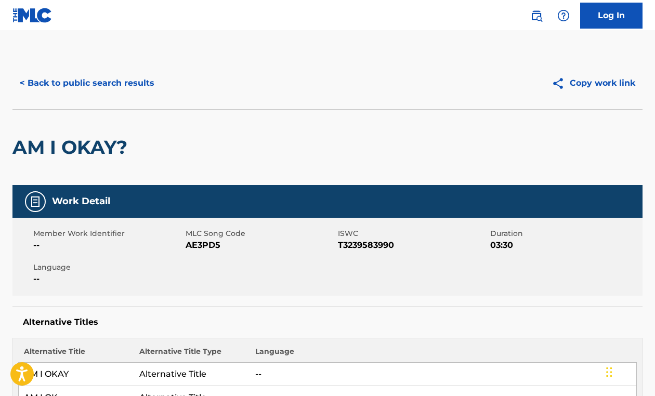
click at [71, 82] on button "< Back to public search results" at bounding box center [86, 83] width 149 height 26
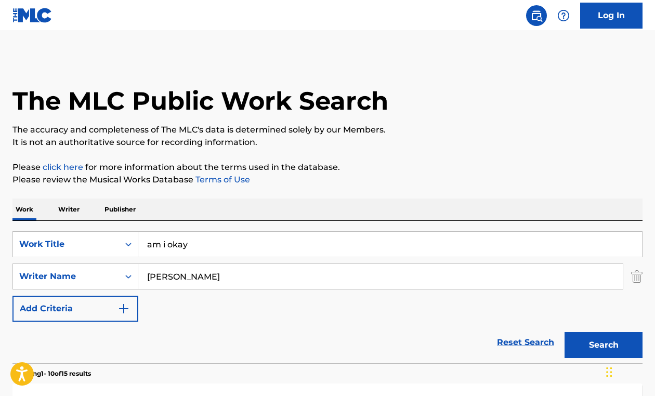
scroll to position [182, 0]
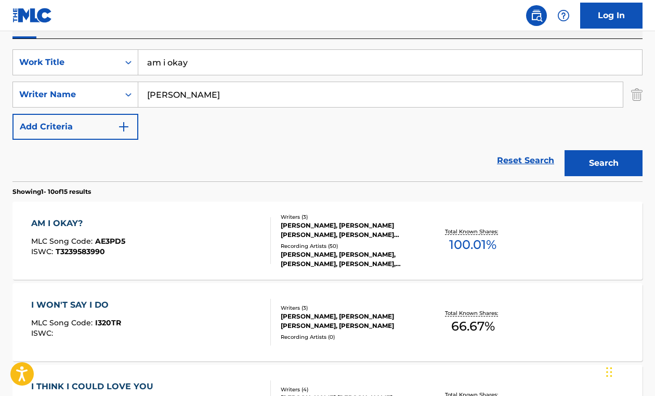
click at [223, 57] on input "am i okay" at bounding box center [389, 62] width 503 height 25
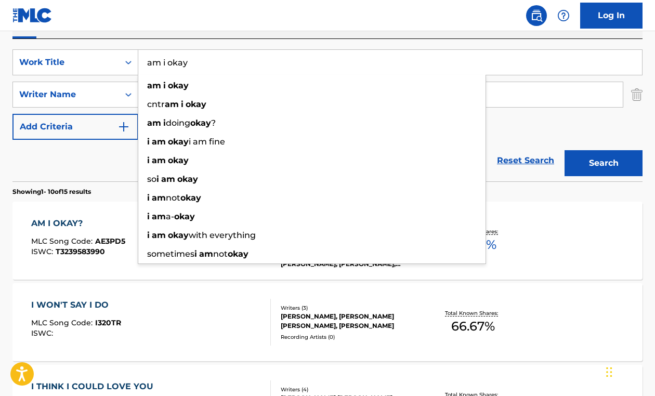
click at [223, 57] on input "am i okay" at bounding box center [389, 62] width 503 height 25
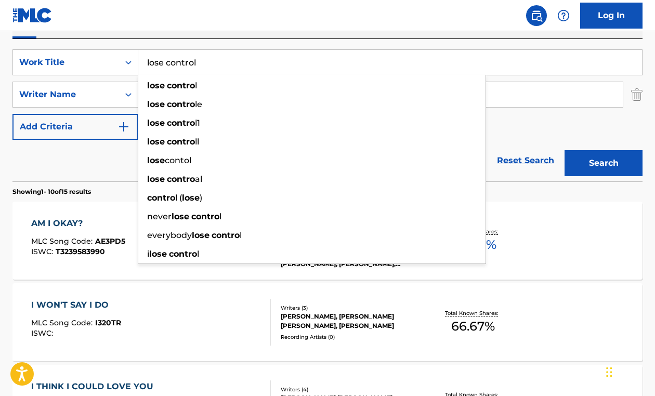
type input "lose control"
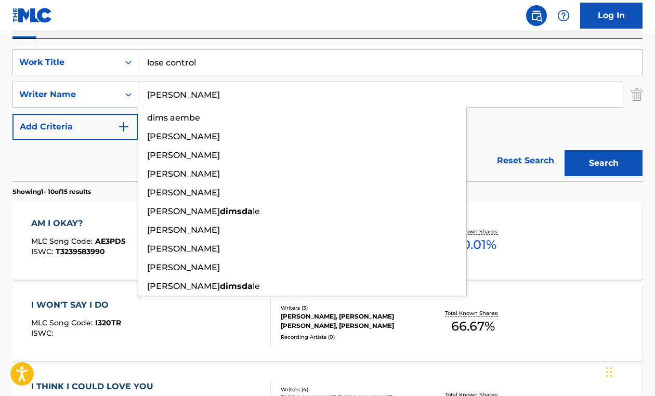
type input "[PERSON_NAME]"
click at [564, 150] on button "Search" at bounding box center [603, 163] width 78 height 26
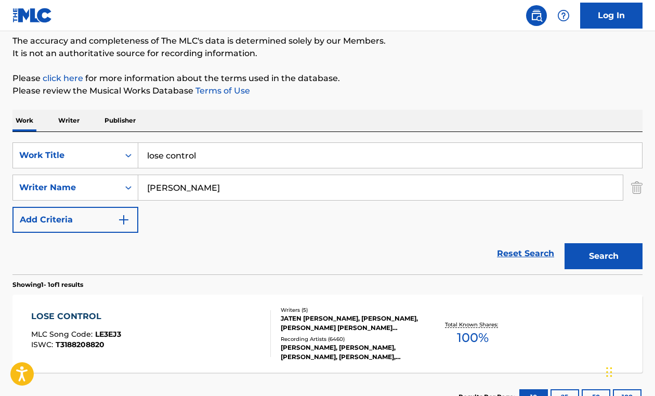
scroll to position [169, 0]
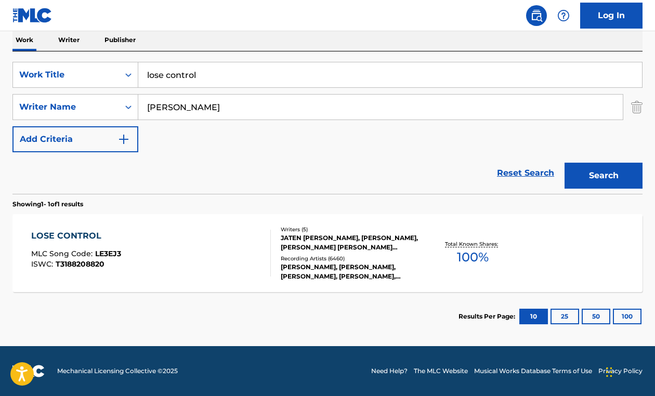
click at [151, 235] on div "LOSE CONTROL MLC Song Code : LE3EJ3 ISWC : T3188208820" at bounding box center [150, 253] width 239 height 47
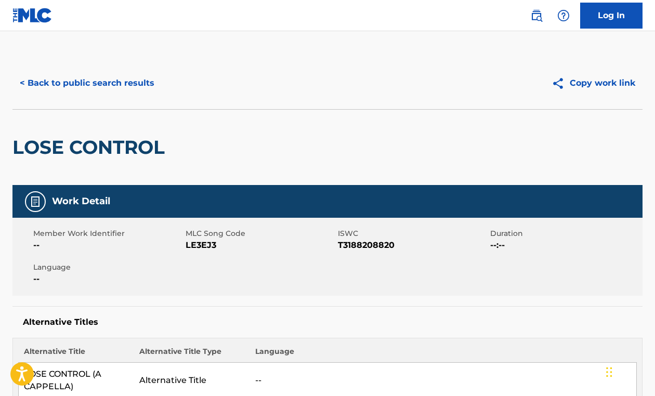
click at [97, 88] on button "< Back to public search results" at bounding box center [86, 83] width 149 height 26
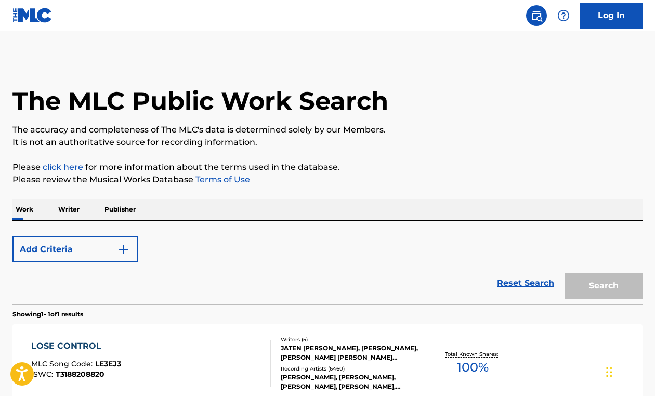
scroll to position [110, 0]
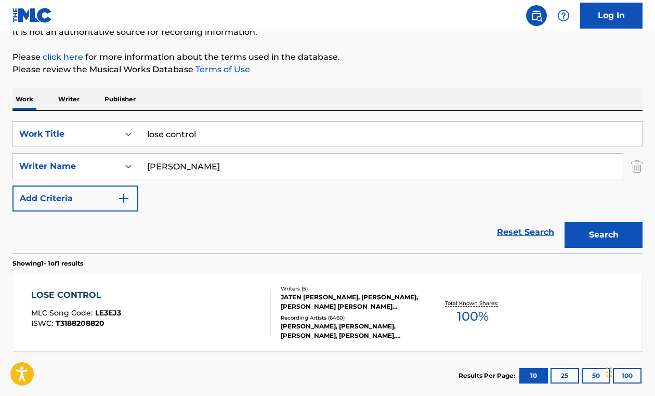
click at [232, 126] on input "lose control" at bounding box center [389, 134] width 503 height 25
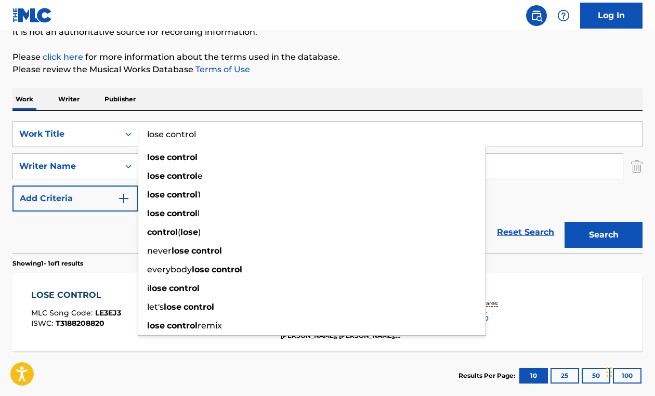
click at [232, 126] on input "lose control" at bounding box center [389, 134] width 503 height 25
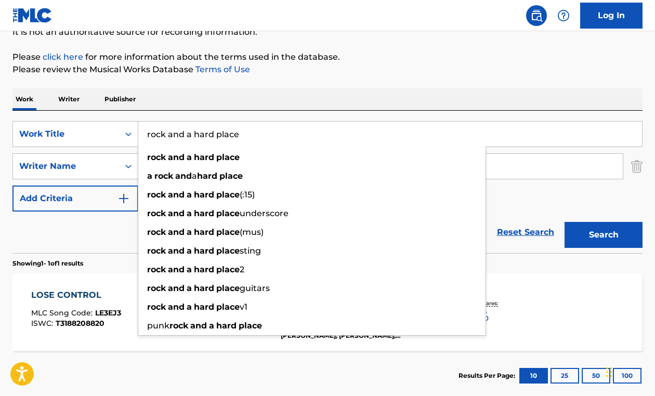
type input "rock and a hard place"
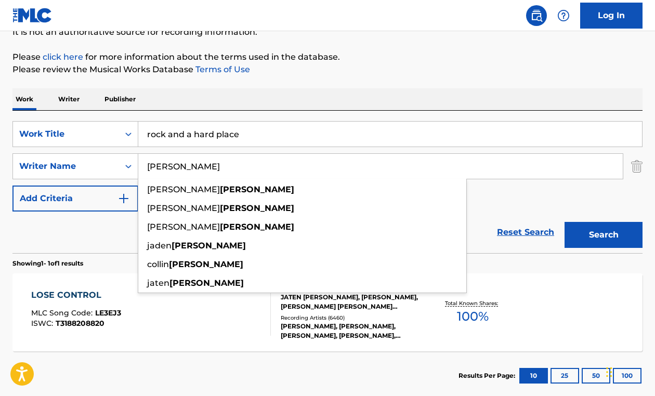
paste input "[PERSON_NAME]"
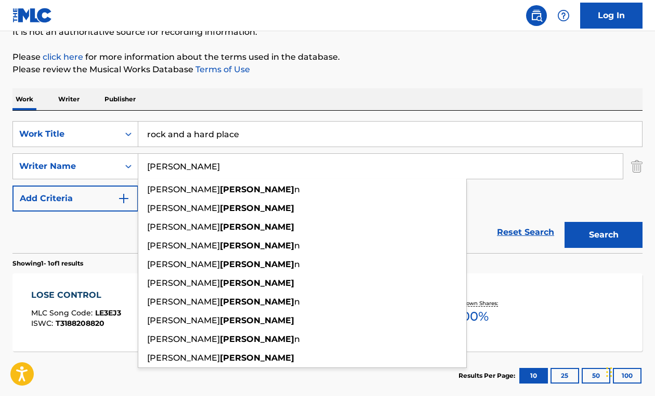
type input "[PERSON_NAME]"
click at [564, 222] on button "Search" at bounding box center [603, 235] width 78 height 26
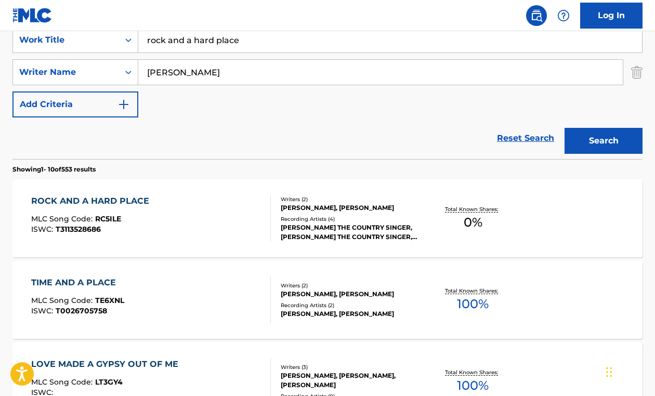
scroll to position [214, 0]
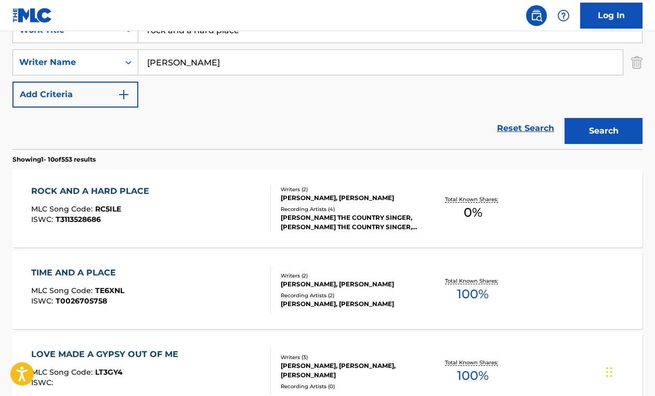
click at [194, 297] on div "TIME AND A PLACE MLC Song Code : TE6XNL ISWC : T0026705758" at bounding box center [150, 290] width 239 height 47
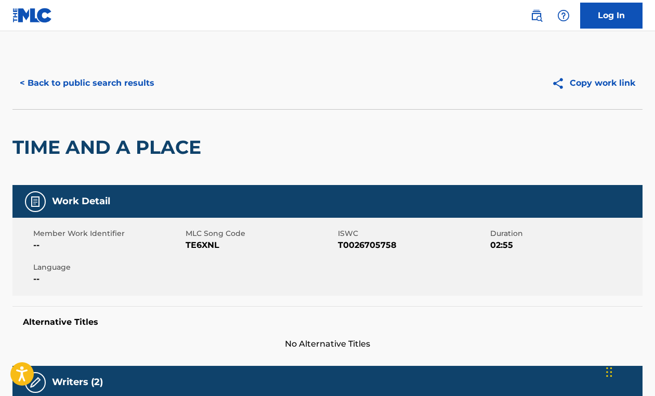
click at [57, 83] on button "< Back to public search results" at bounding box center [86, 83] width 149 height 26
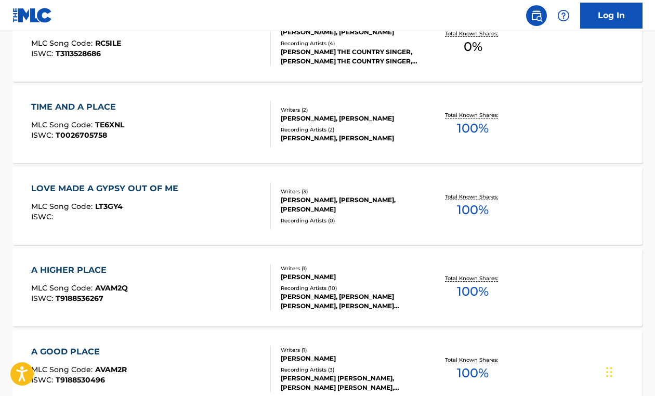
scroll to position [5, 0]
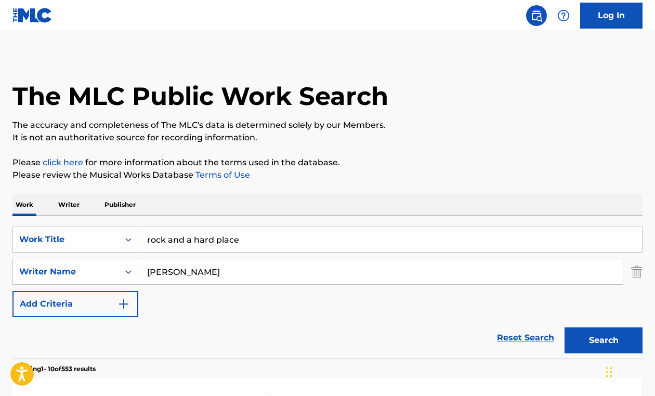
click at [223, 239] on input "rock and a hard place" at bounding box center [389, 239] width 503 height 25
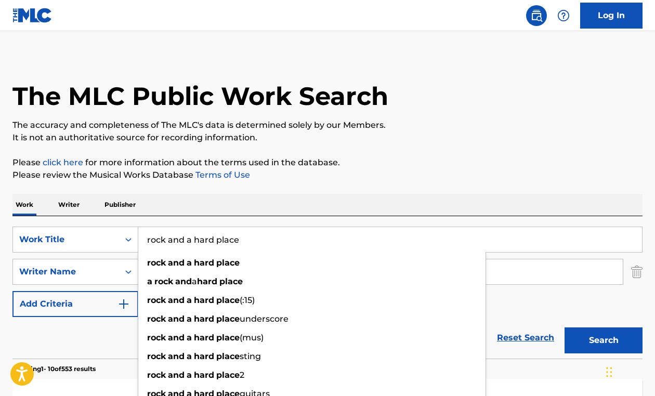
click at [223, 239] on input "rock and a hard place" at bounding box center [389, 239] width 503 height 25
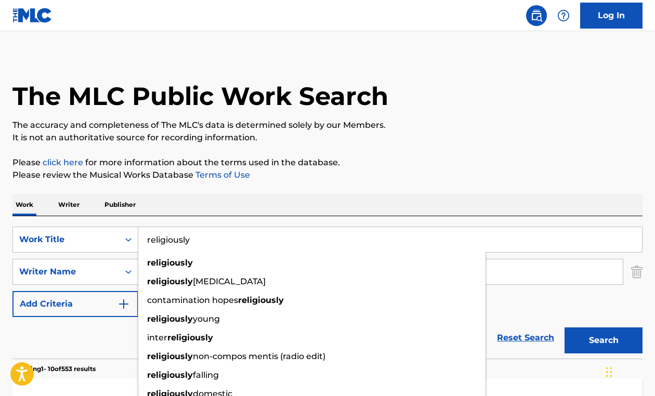
type input "religiously"
click at [564, 327] on button "Search" at bounding box center [603, 340] width 78 height 26
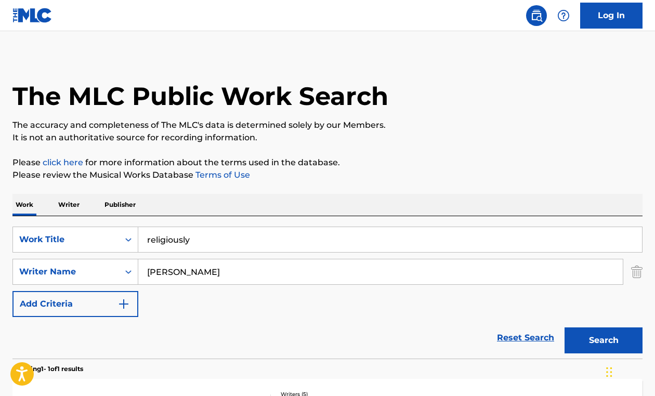
scroll to position [169, 0]
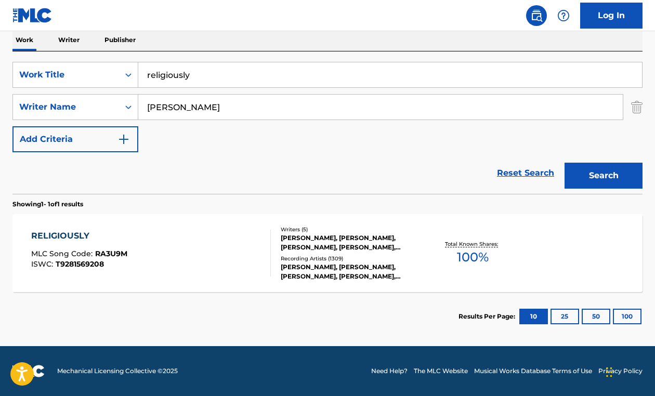
click at [207, 239] on div "RELIGIOUSLY MLC Song Code : RA3U9M ISWC : T9281569208" at bounding box center [150, 253] width 239 height 47
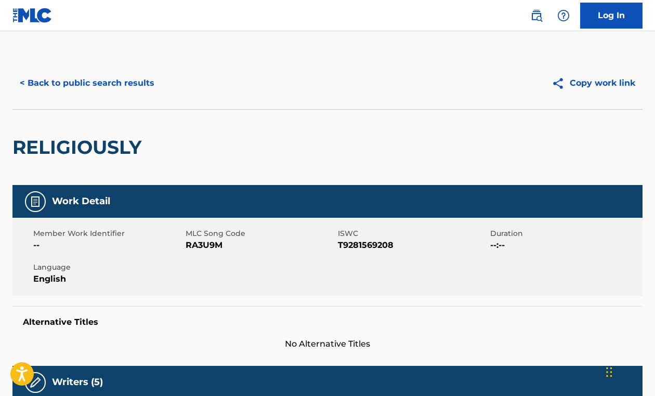
click at [42, 82] on button "< Back to public search results" at bounding box center [86, 83] width 149 height 26
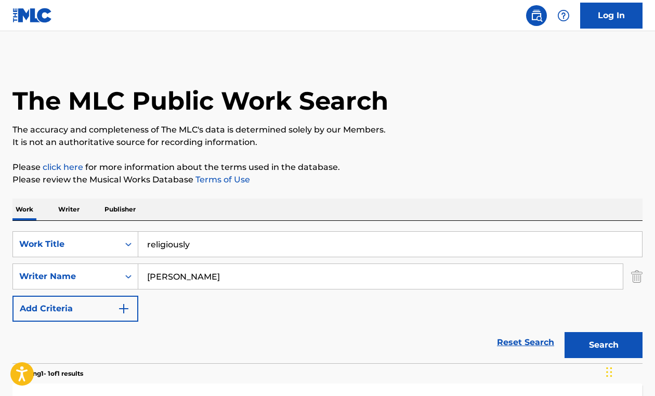
scroll to position [110, 0]
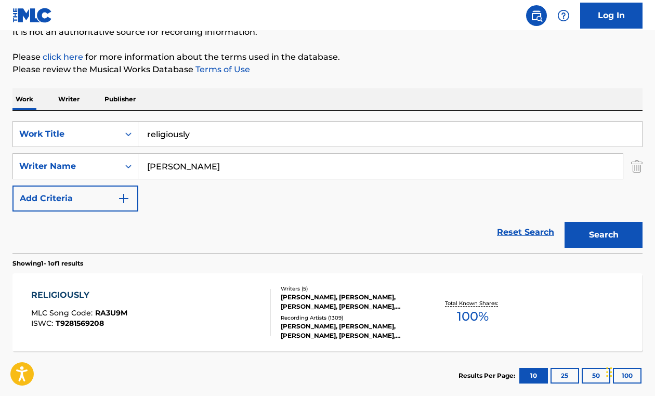
click at [275, 133] on input "religiously" at bounding box center [389, 134] width 503 height 25
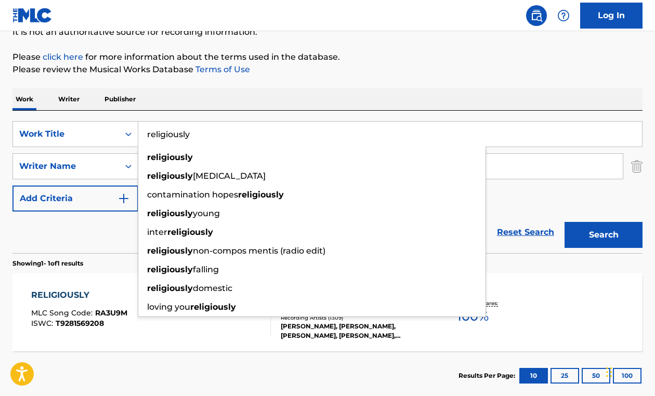
click at [275, 133] on input "religiously" at bounding box center [389, 134] width 503 height 25
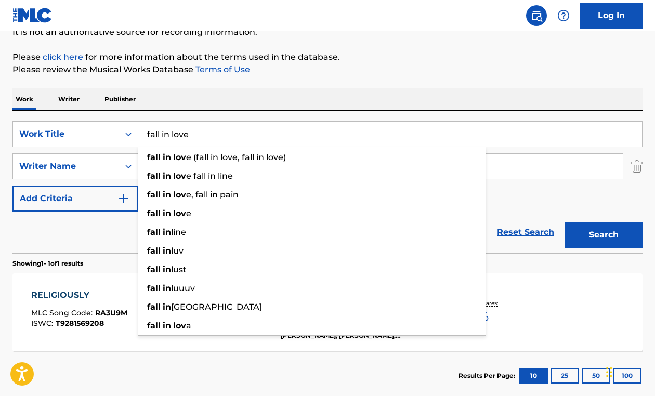
click at [564, 222] on button "Search" at bounding box center [603, 235] width 78 height 26
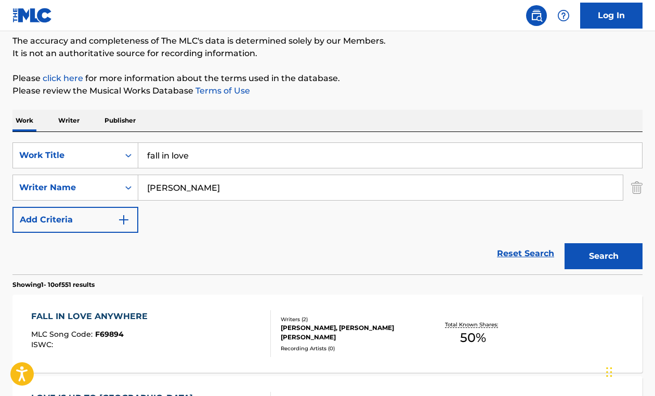
click at [289, 110] on div "Work Writer Publisher" at bounding box center [327, 121] width 630 height 22
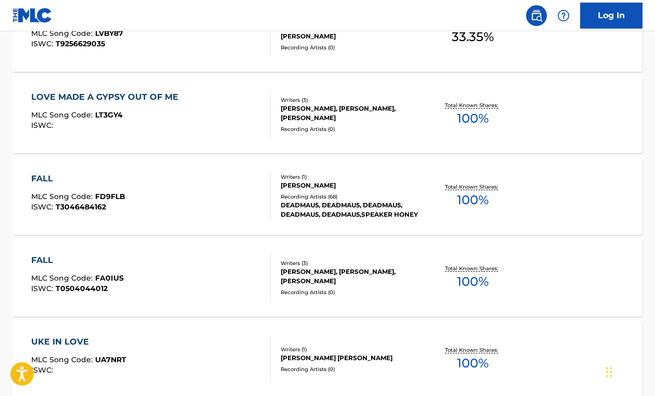
scroll to position [0, 0]
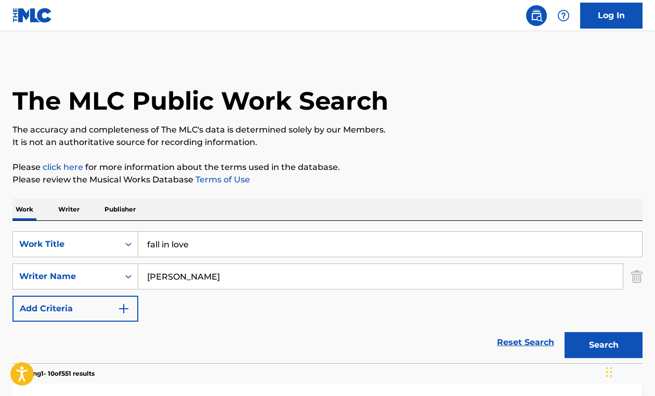
click at [177, 242] on input "fall in love" at bounding box center [389, 244] width 503 height 25
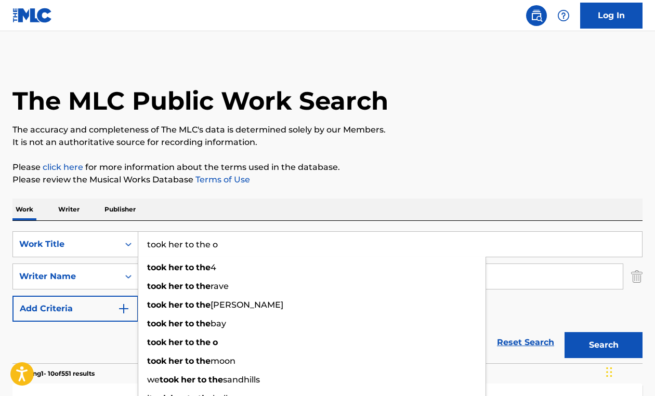
type input "took her to the o"
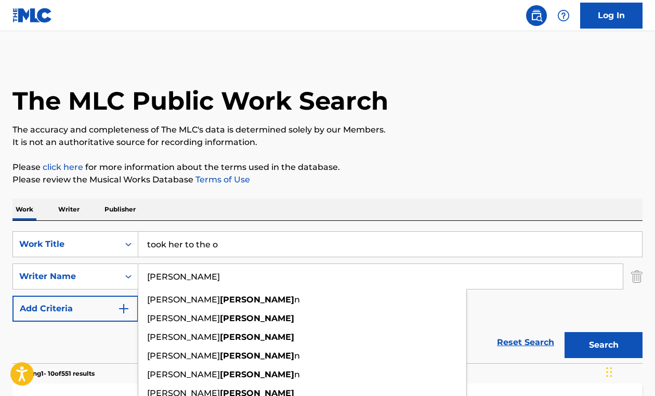
paste input "[PERSON_NAME]"
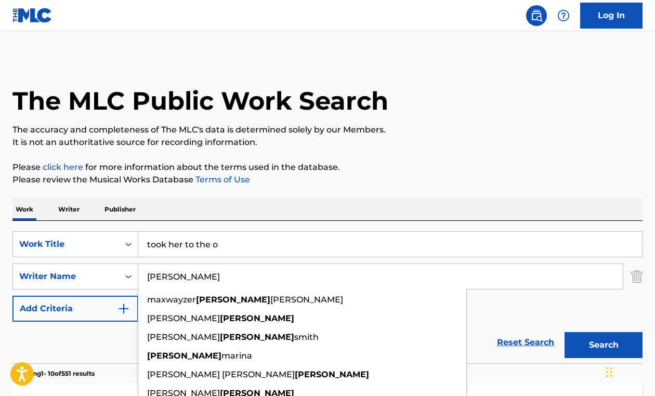
type input "[PERSON_NAME]"
click at [564, 332] on button "Search" at bounding box center [603, 345] width 78 height 26
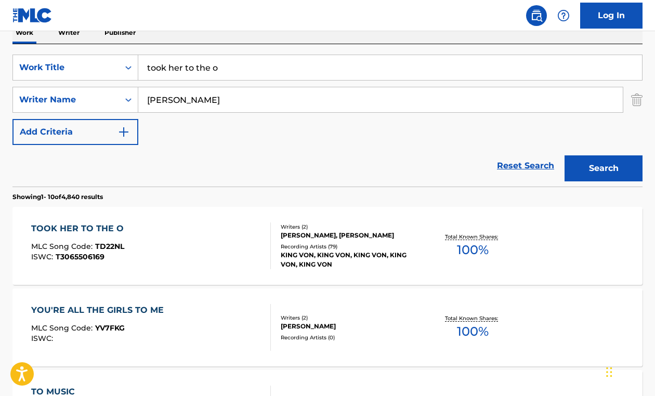
scroll to position [194, 0]
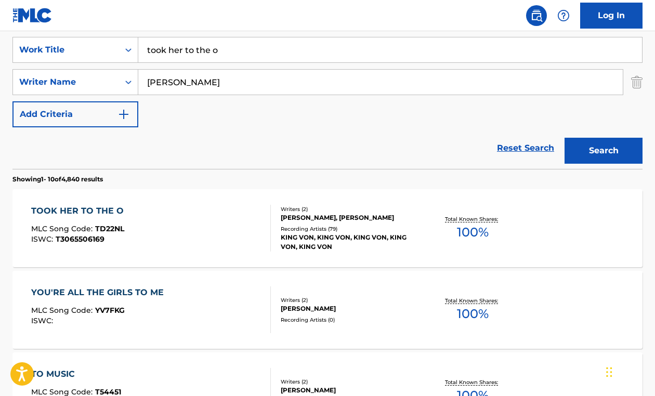
click at [196, 214] on div "TOOK HER TO THE O MLC Song Code : TD22NL ISWC : T3065506169" at bounding box center [150, 228] width 239 height 47
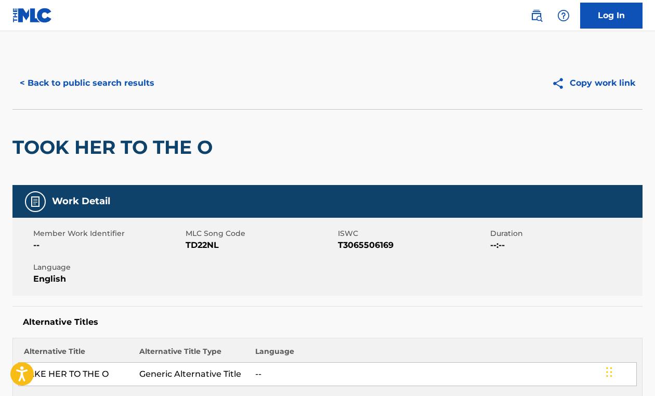
click at [101, 83] on button "< Back to public search results" at bounding box center [86, 83] width 149 height 26
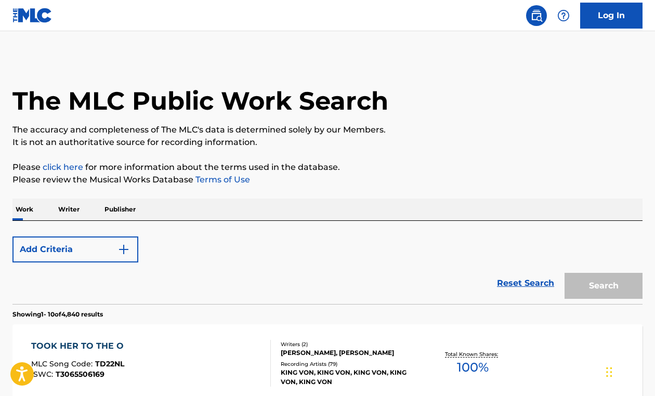
scroll to position [194, 0]
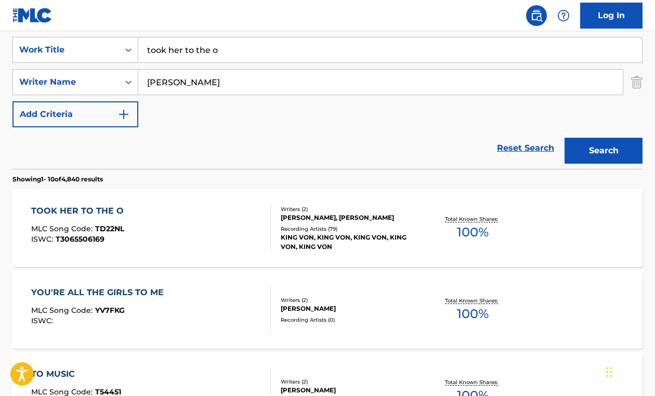
click at [205, 57] on input "took her to the o" at bounding box center [389, 49] width 503 height 25
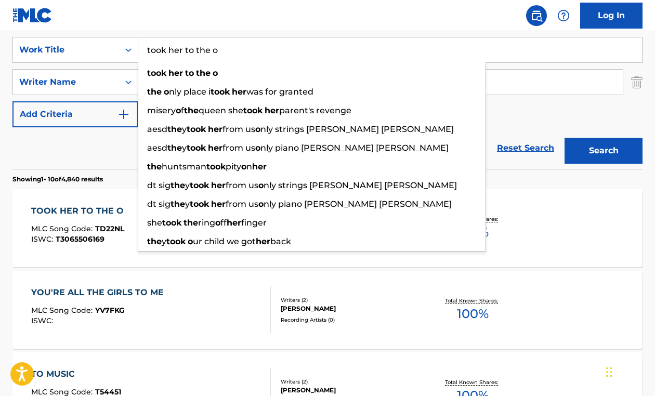
click at [205, 57] on input "took her to the o" at bounding box center [389, 49] width 503 height 25
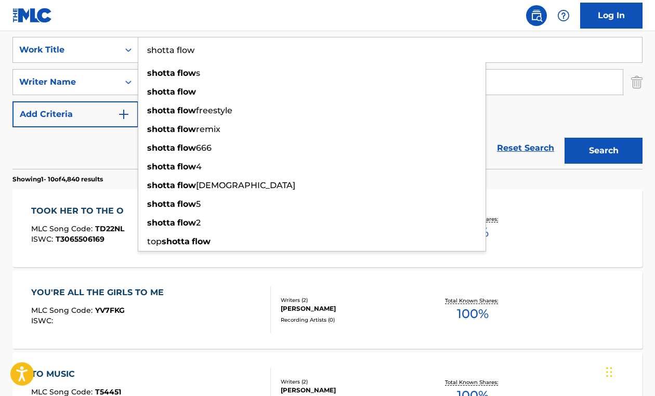
type input "shotta flow"
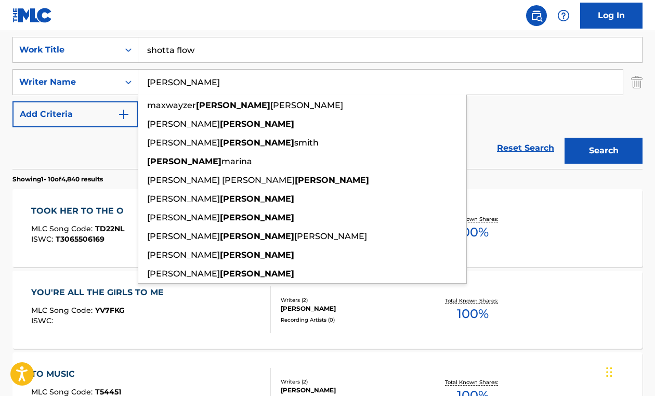
paste input "[PERSON_NAME]"
type input "[PERSON_NAME]"
click at [564, 138] on button "Search" at bounding box center [603, 151] width 78 height 26
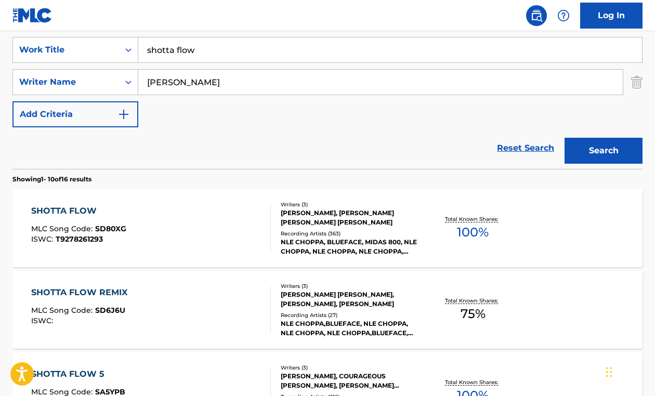
click at [176, 214] on div "SHOTTA FLOW MLC Song Code : SD80XG ISWC : T9278261293" at bounding box center [150, 228] width 239 height 47
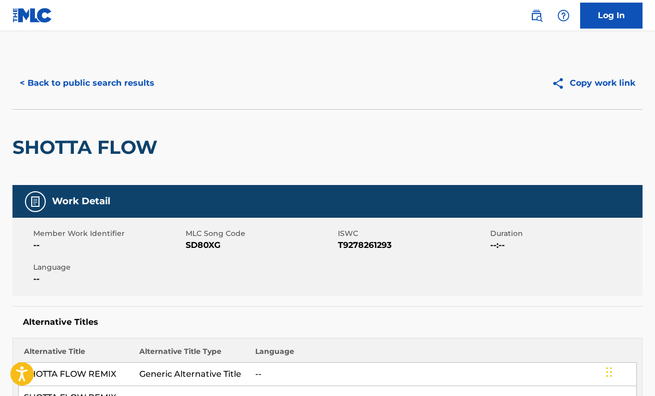
click at [108, 84] on button "< Back to public search results" at bounding box center [86, 83] width 149 height 26
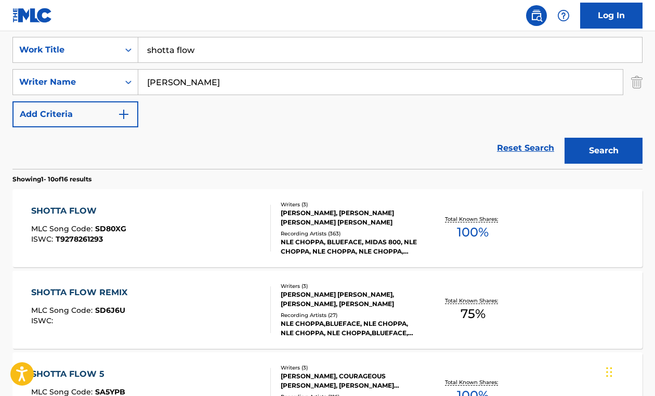
click at [220, 49] on input "shotta flow" at bounding box center [389, 49] width 503 height 25
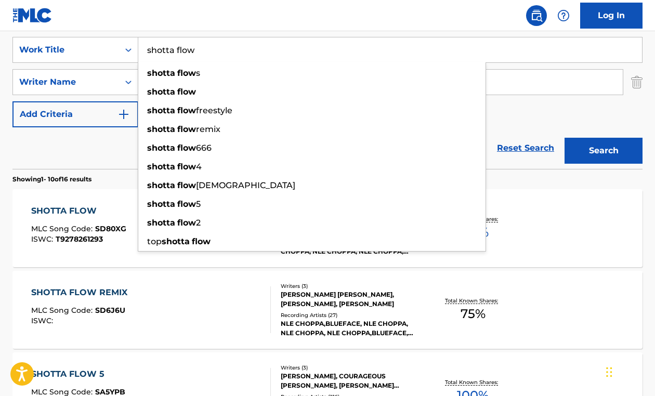
click at [220, 49] on input "shotta flow" at bounding box center [389, 49] width 503 height 25
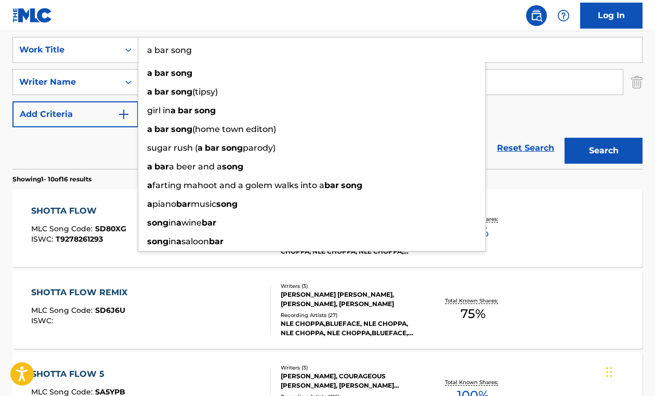
type input "a bar song"
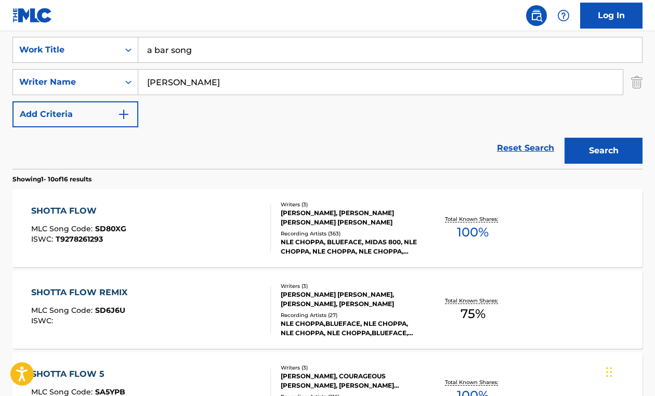
paste input "Chibueze"
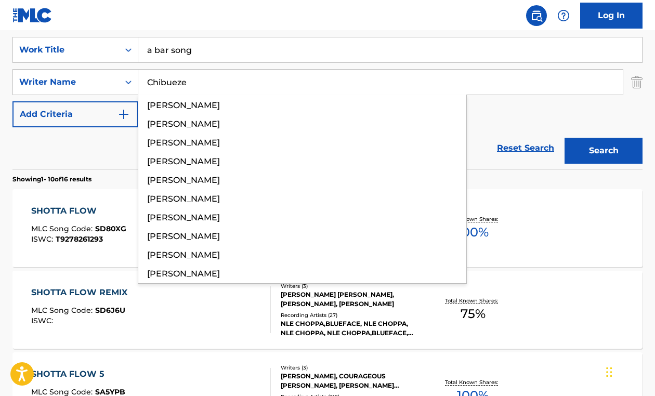
type input "Chibueze"
click at [564, 138] on button "Search" at bounding box center [603, 151] width 78 height 26
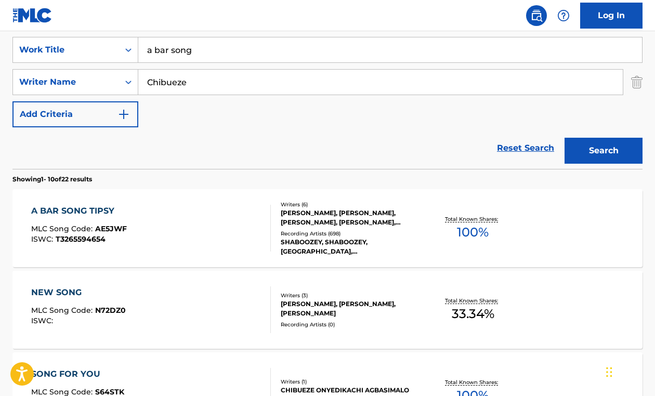
click at [202, 229] on div "A BAR SONG TIPSY MLC Song Code : AE5JWF ISWC : T3265594654" at bounding box center [150, 228] width 239 height 47
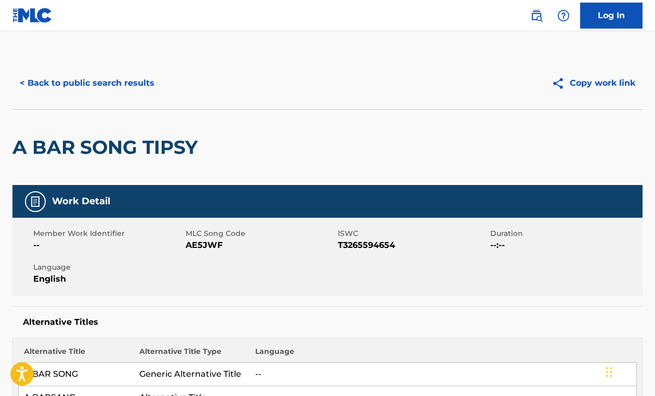
click at [100, 77] on button "< Back to public search results" at bounding box center [86, 83] width 149 height 26
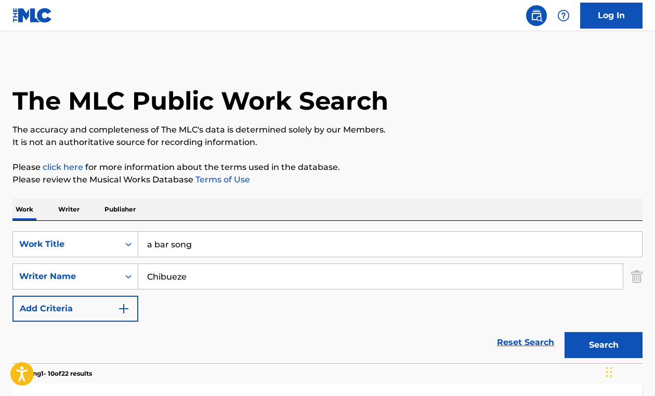
scroll to position [194, 0]
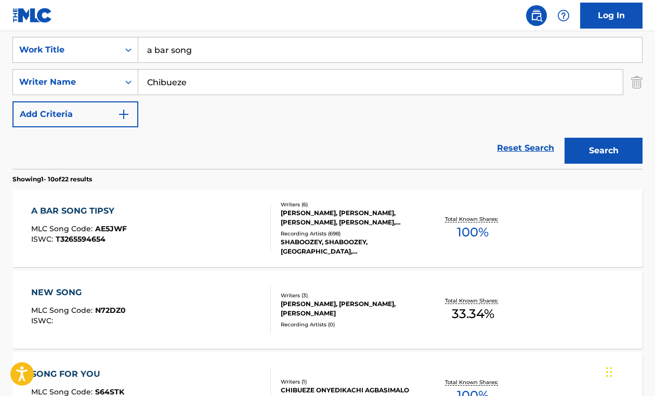
click at [215, 51] on input "a bar song" at bounding box center [389, 49] width 503 height 25
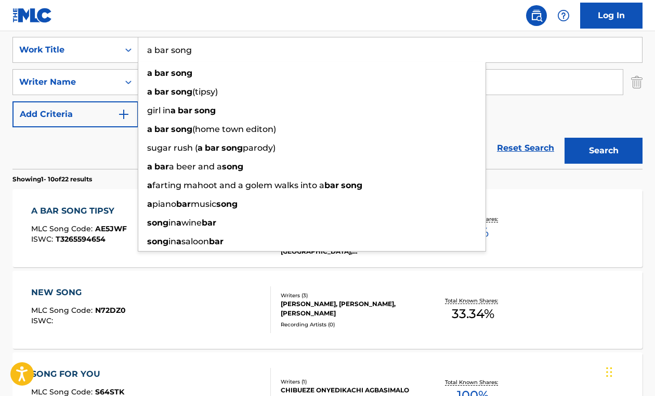
click at [215, 51] on input "a bar song" at bounding box center [389, 49] width 503 height 25
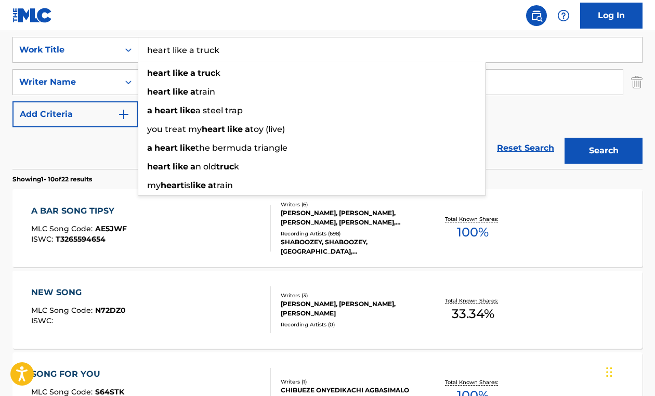
type input "heart like a truck"
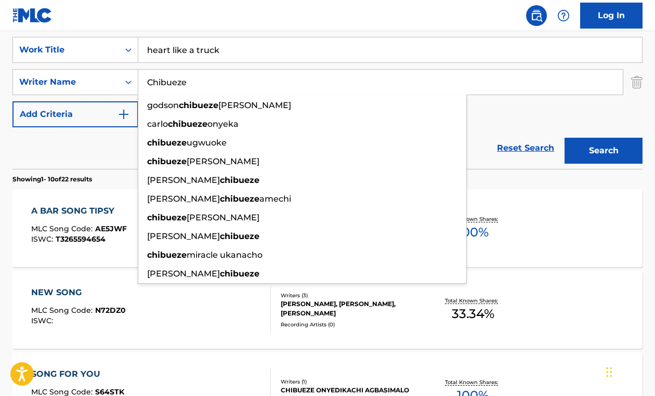
paste input "[PERSON_NAME]"
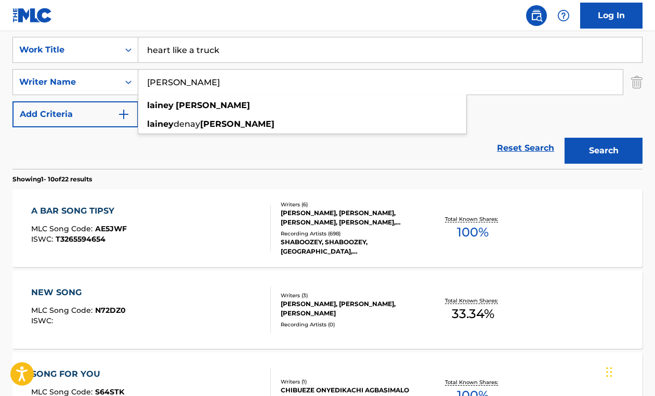
type input "[PERSON_NAME]"
click at [564, 138] on button "Search" at bounding box center [603, 151] width 78 height 26
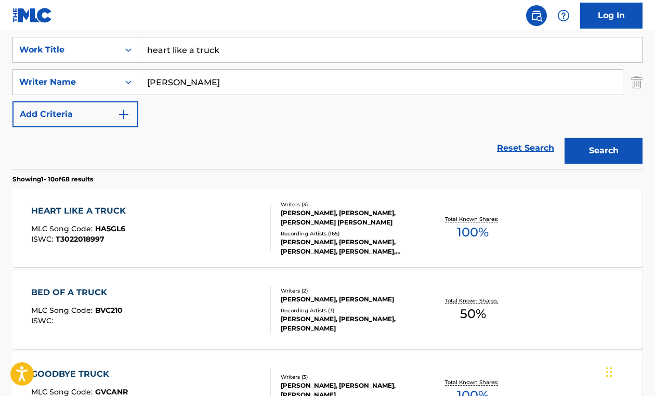
click at [184, 218] on div "HEART LIKE A TRUCK MLC Song Code : HA5GL6 ISWC : T3022018997" at bounding box center [150, 228] width 239 height 47
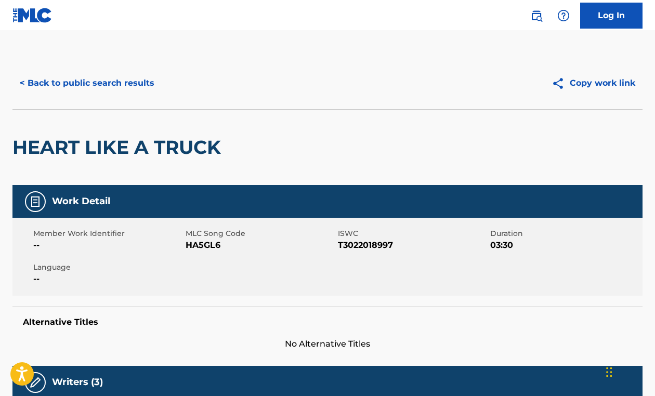
click at [109, 81] on button "< Back to public search results" at bounding box center [86, 83] width 149 height 26
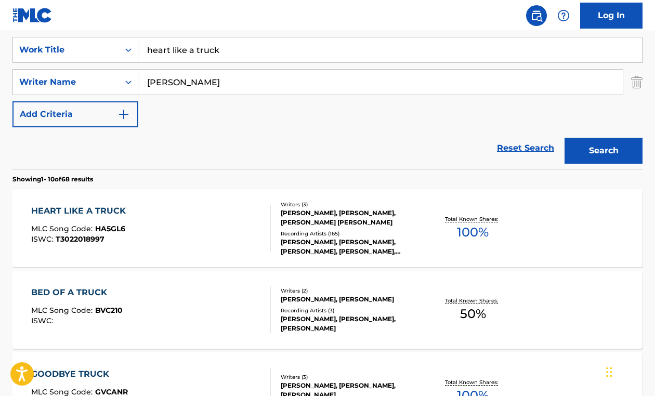
click at [221, 45] on input "heart like a truck" at bounding box center [389, 49] width 503 height 25
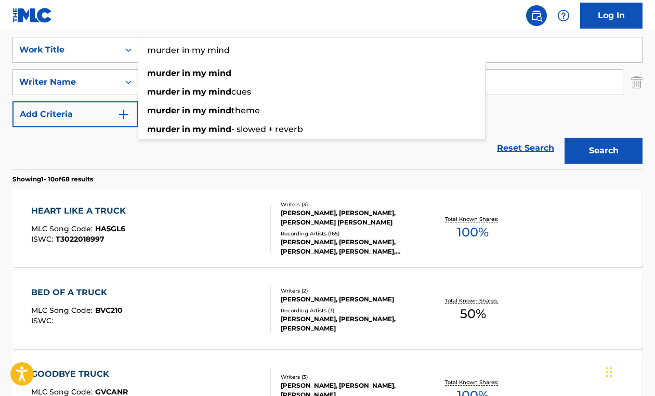
type input "murder in my mind"
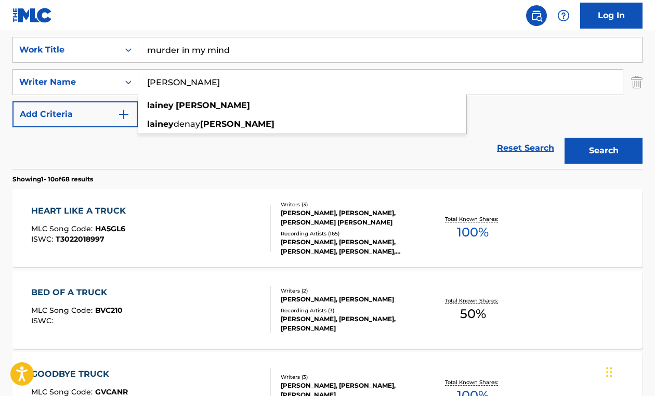
paste input "[PERSON_NAME]"
click at [564, 138] on button "Search" at bounding box center [603, 151] width 78 height 26
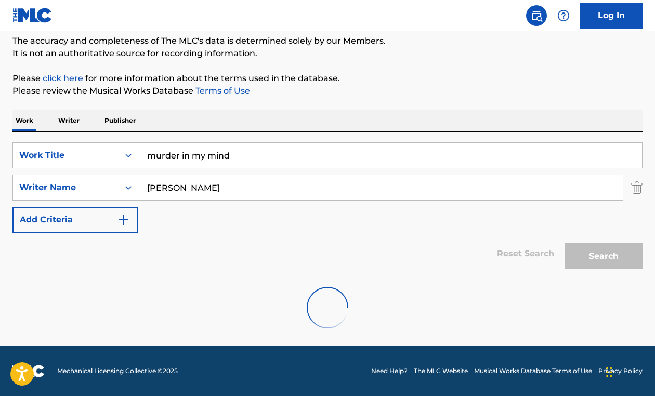
scroll to position [55, 0]
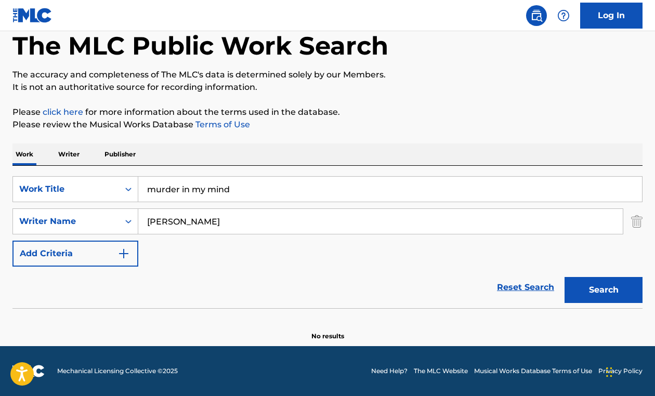
click at [155, 223] on input "[PERSON_NAME]" at bounding box center [380, 221] width 484 height 25
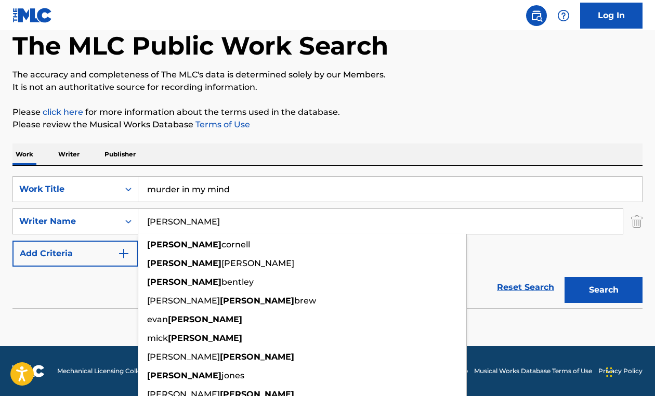
type input "[PERSON_NAME]"
click at [564, 277] on button "Search" at bounding box center [603, 290] width 78 height 26
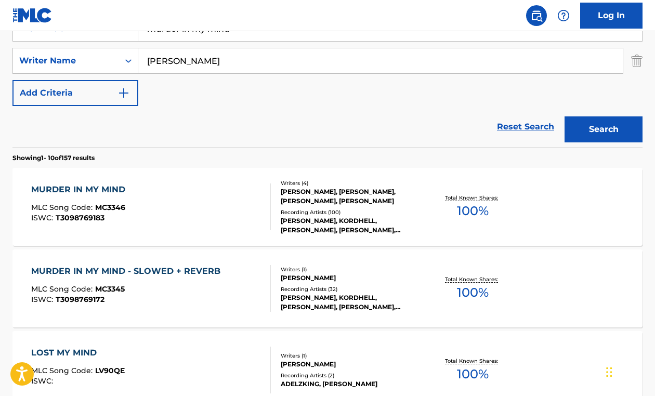
scroll to position [217, 0]
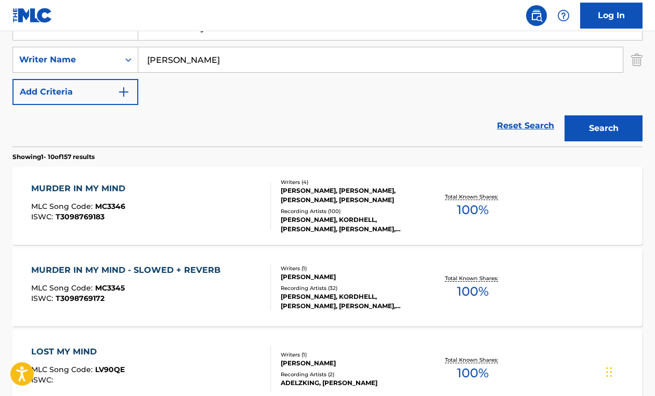
click at [216, 207] on div "MURDER IN MY MIND MLC Song Code : MC3346 ISWC : T3098769183" at bounding box center [150, 205] width 239 height 47
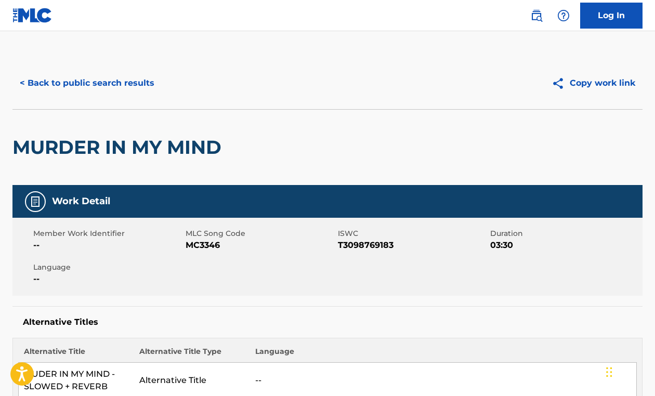
click at [72, 78] on button "< Back to public search results" at bounding box center [86, 83] width 149 height 26
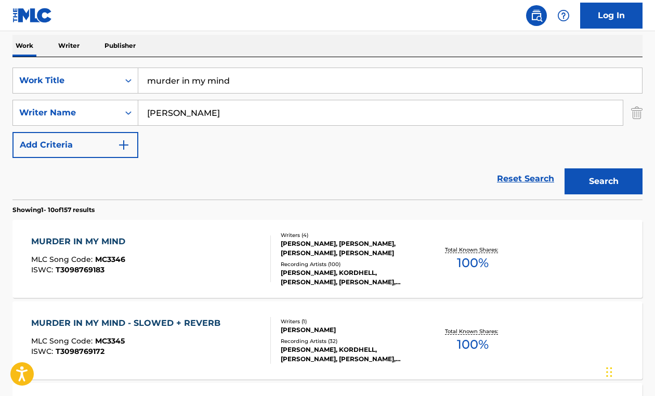
scroll to position [162, 0]
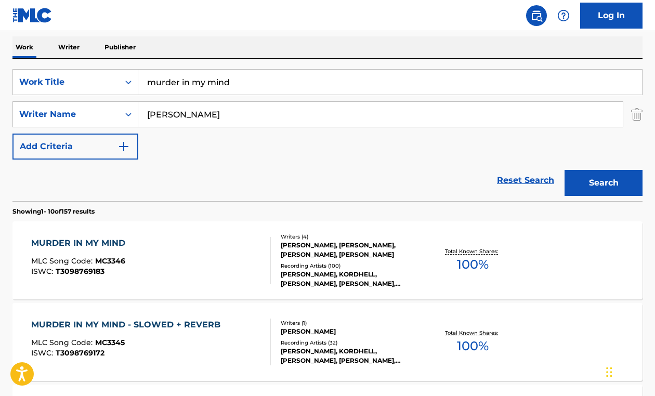
click at [184, 73] on input "murder in my mind" at bounding box center [389, 82] width 503 height 25
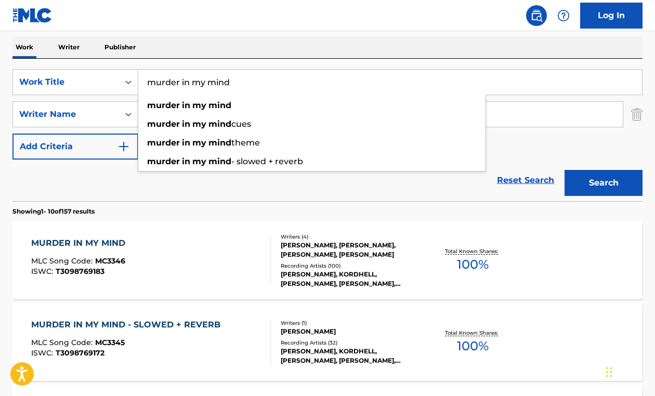
click at [184, 73] on input "murder in my mind" at bounding box center [389, 82] width 503 height 25
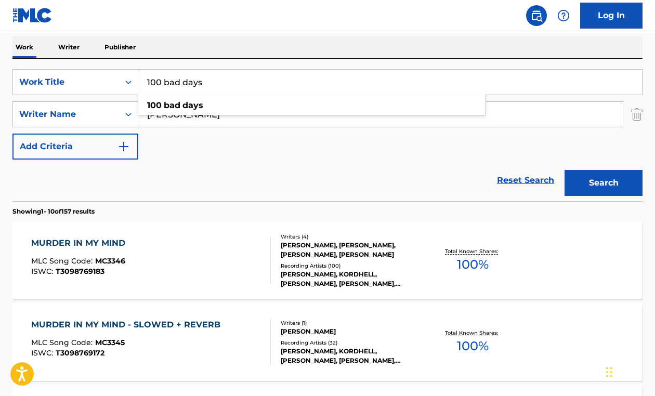
type input "100 bad days"
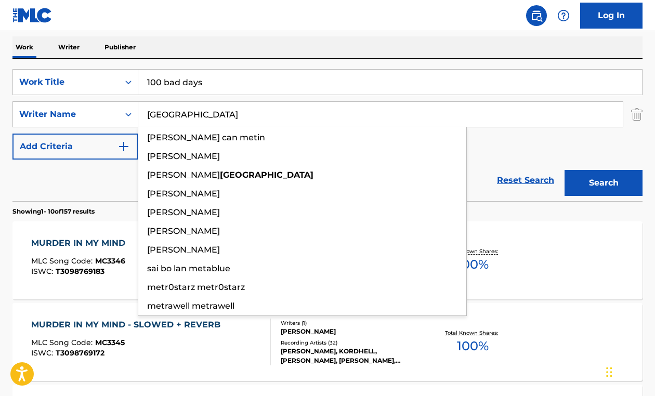
type input "[GEOGRAPHIC_DATA]"
click at [564, 170] on button "Search" at bounding box center [603, 183] width 78 height 26
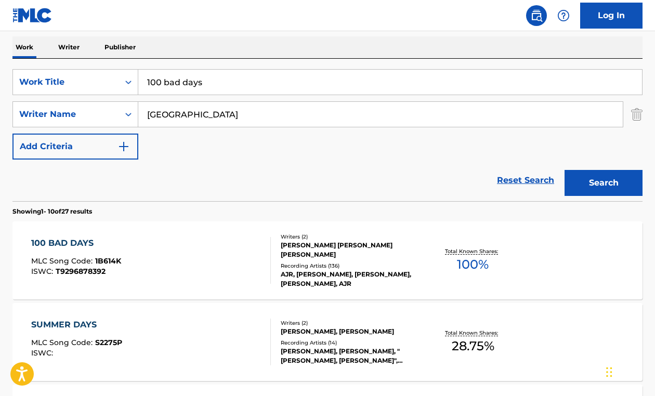
click at [175, 250] on div "100 BAD DAYS MLC Song Code : 1B614K ISWC : T9296878392" at bounding box center [150, 260] width 239 height 47
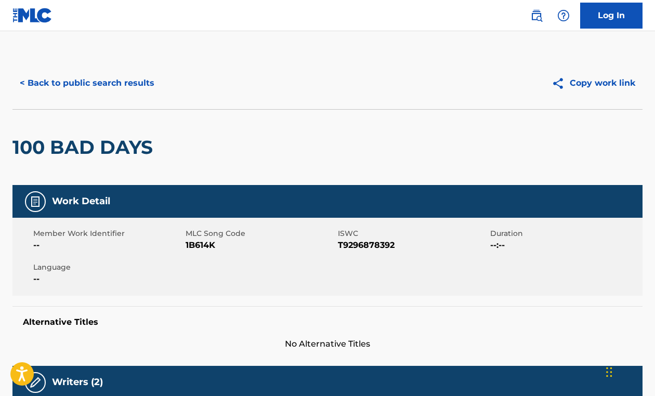
click at [109, 85] on button "< Back to public search results" at bounding box center [86, 83] width 149 height 26
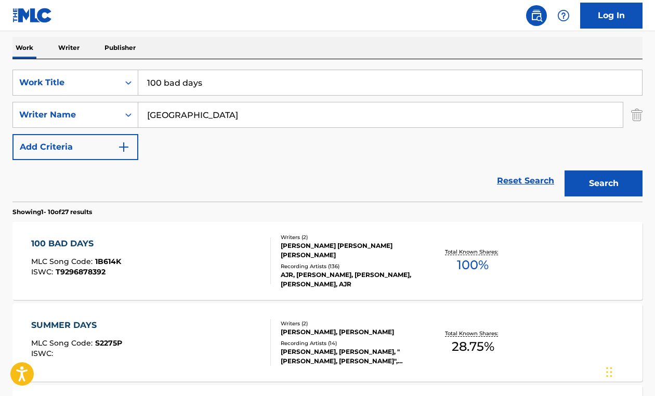
click at [259, 84] on input "100 bad days" at bounding box center [389, 82] width 503 height 25
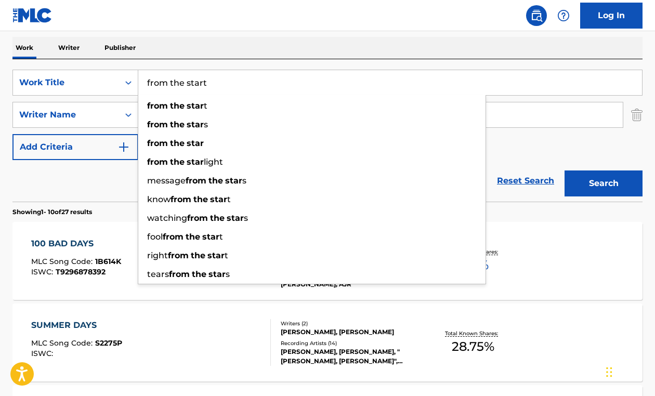
type input "from the start"
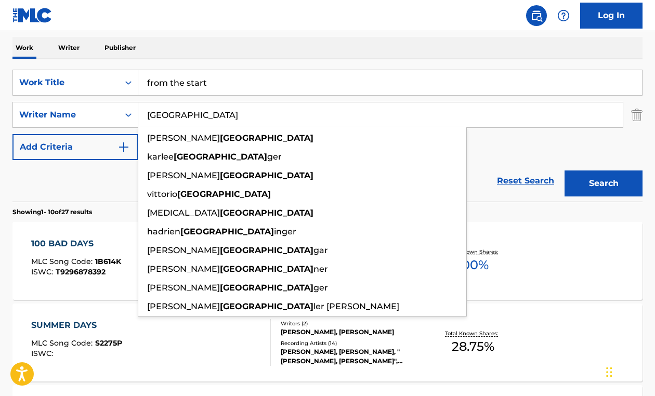
paste input "[PERSON_NAME],"
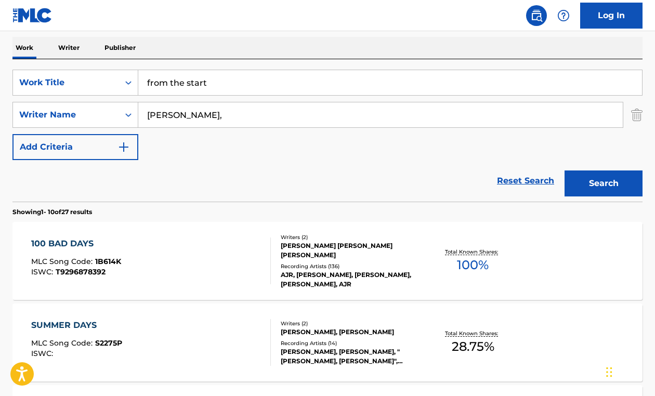
click at [564, 170] on button "Search" at bounding box center [603, 183] width 78 height 26
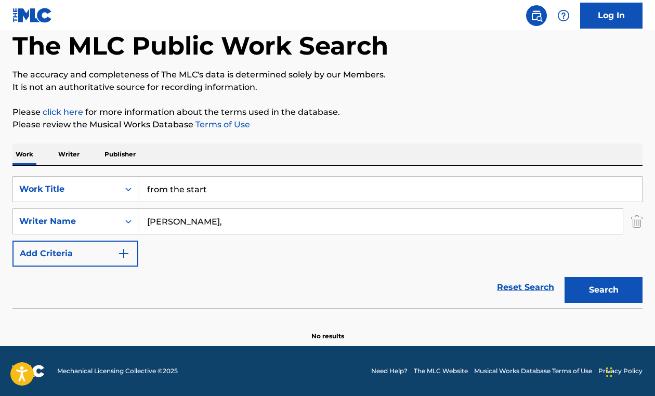
click at [230, 218] on input "[PERSON_NAME]," at bounding box center [380, 221] width 484 height 25
type input "[PERSON_NAME]"
click at [564, 277] on button "Search" at bounding box center [603, 290] width 78 height 26
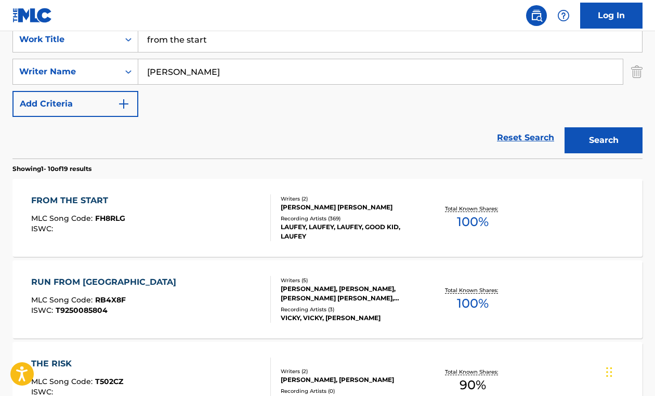
scroll to position [208, 0]
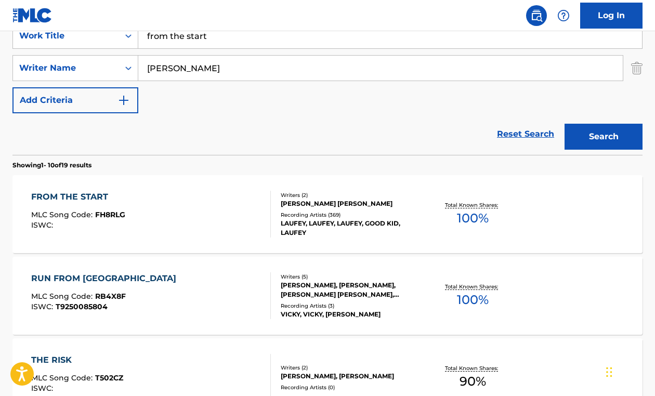
click at [209, 219] on div "FROM THE START MLC Song Code : FH8RLG ISWC :" at bounding box center [150, 214] width 239 height 47
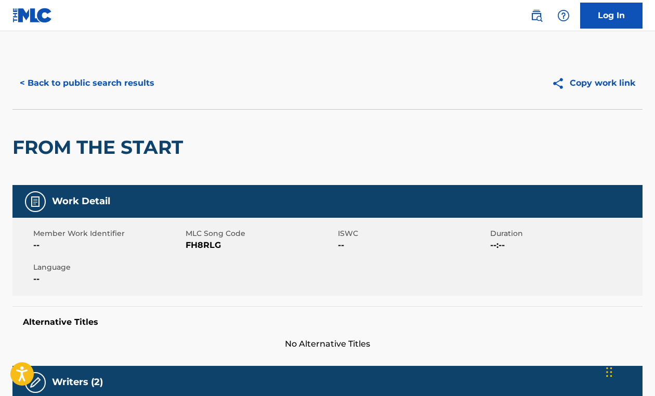
click at [63, 77] on button "< Back to public search results" at bounding box center [86, 83] width 149 height 26
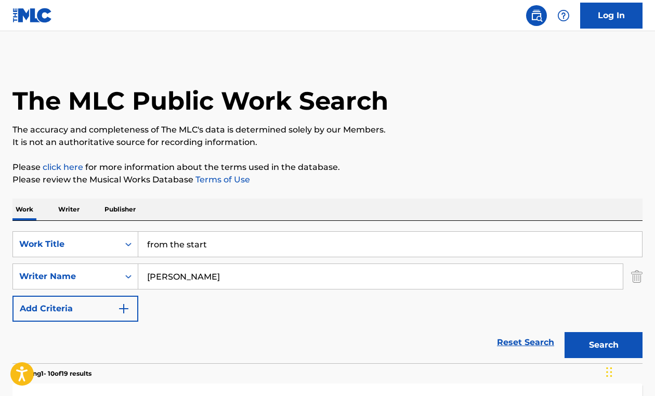
scroll to position [208, 0]
